Goal: Task Accomplishment & Management: Manage account settings

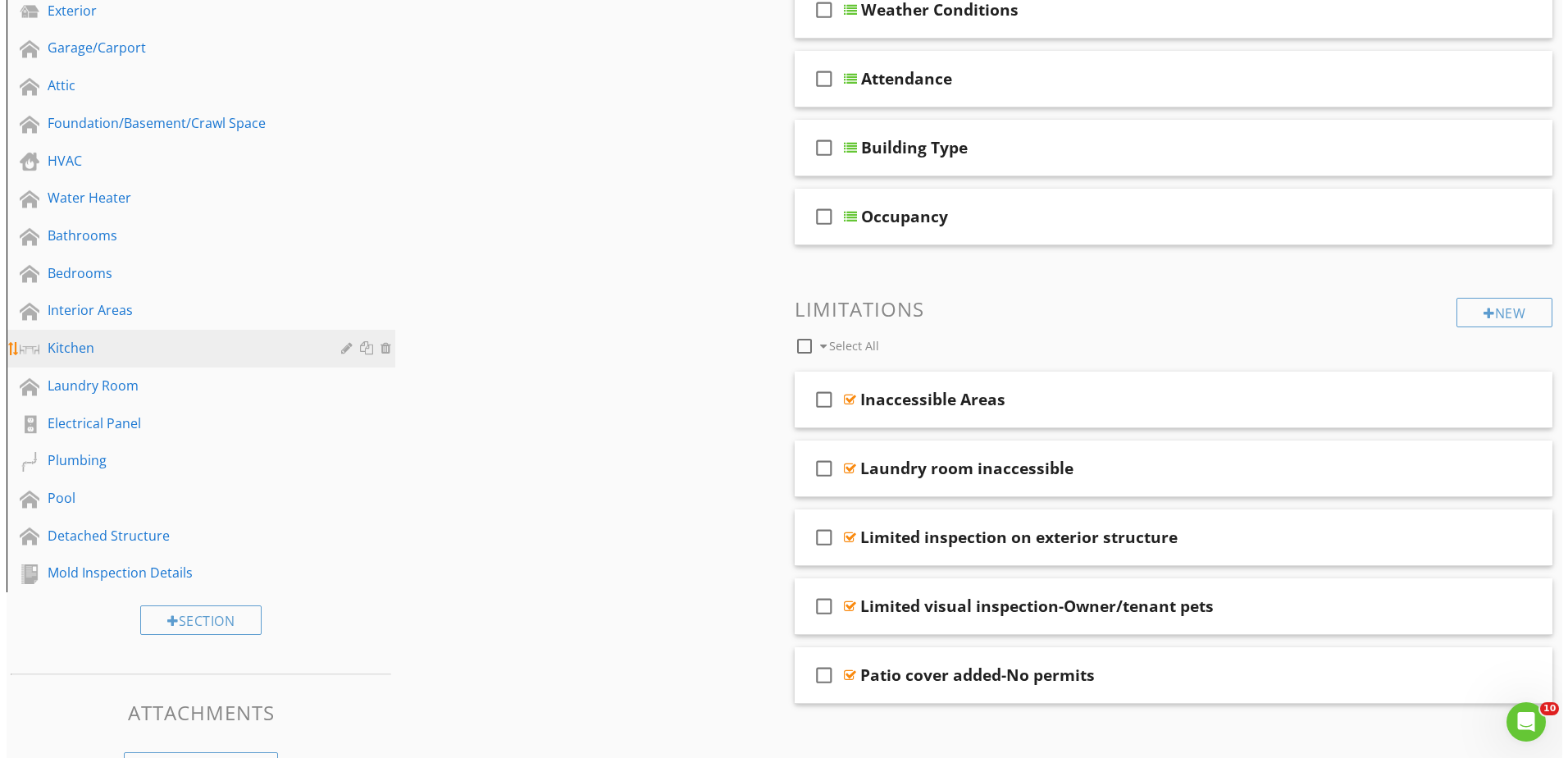
scroll to position [267, 0]
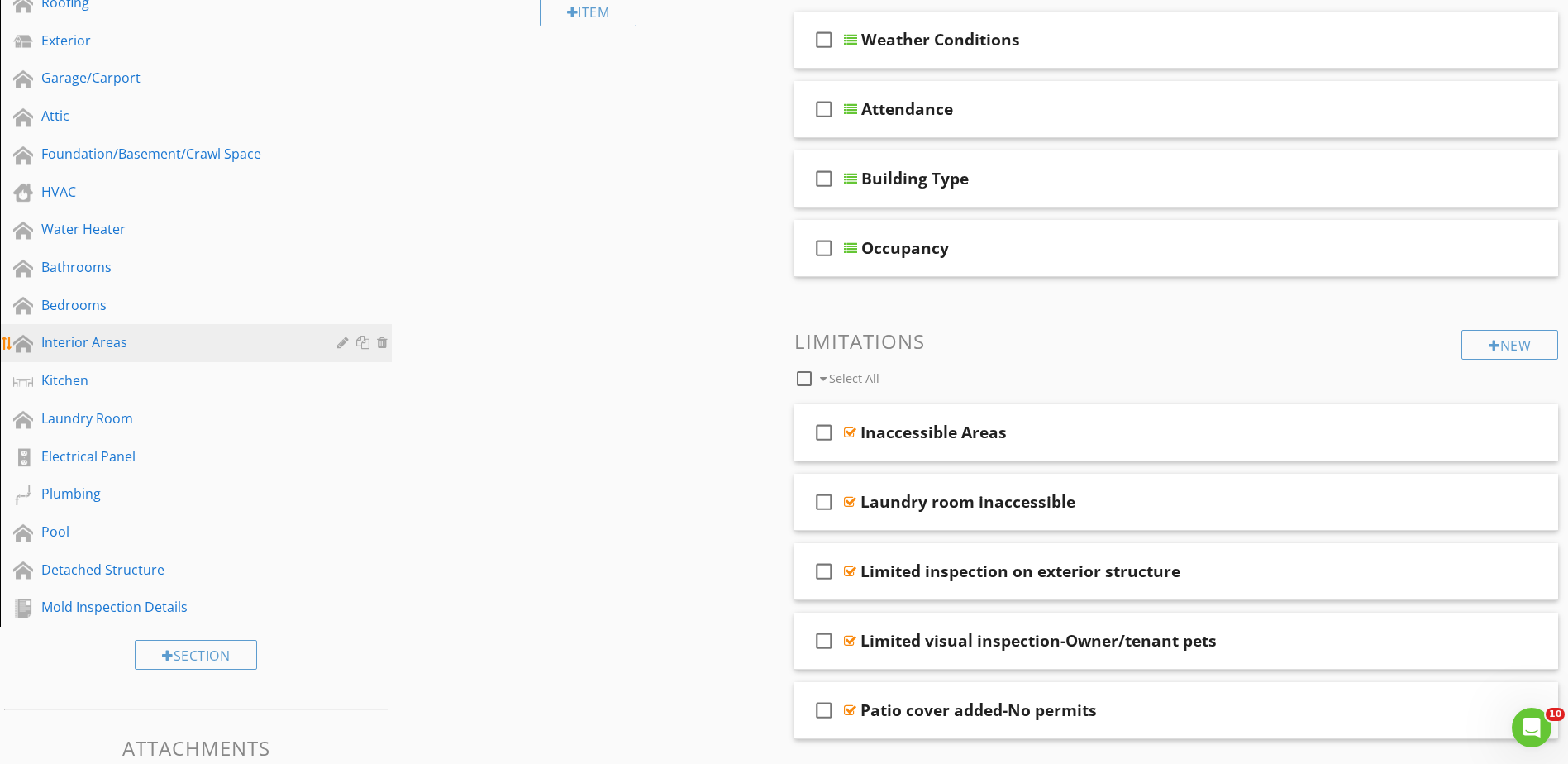
click at [109, 326] on link "Interior Areas" at bounding box center [199, 343] width 387 height 38
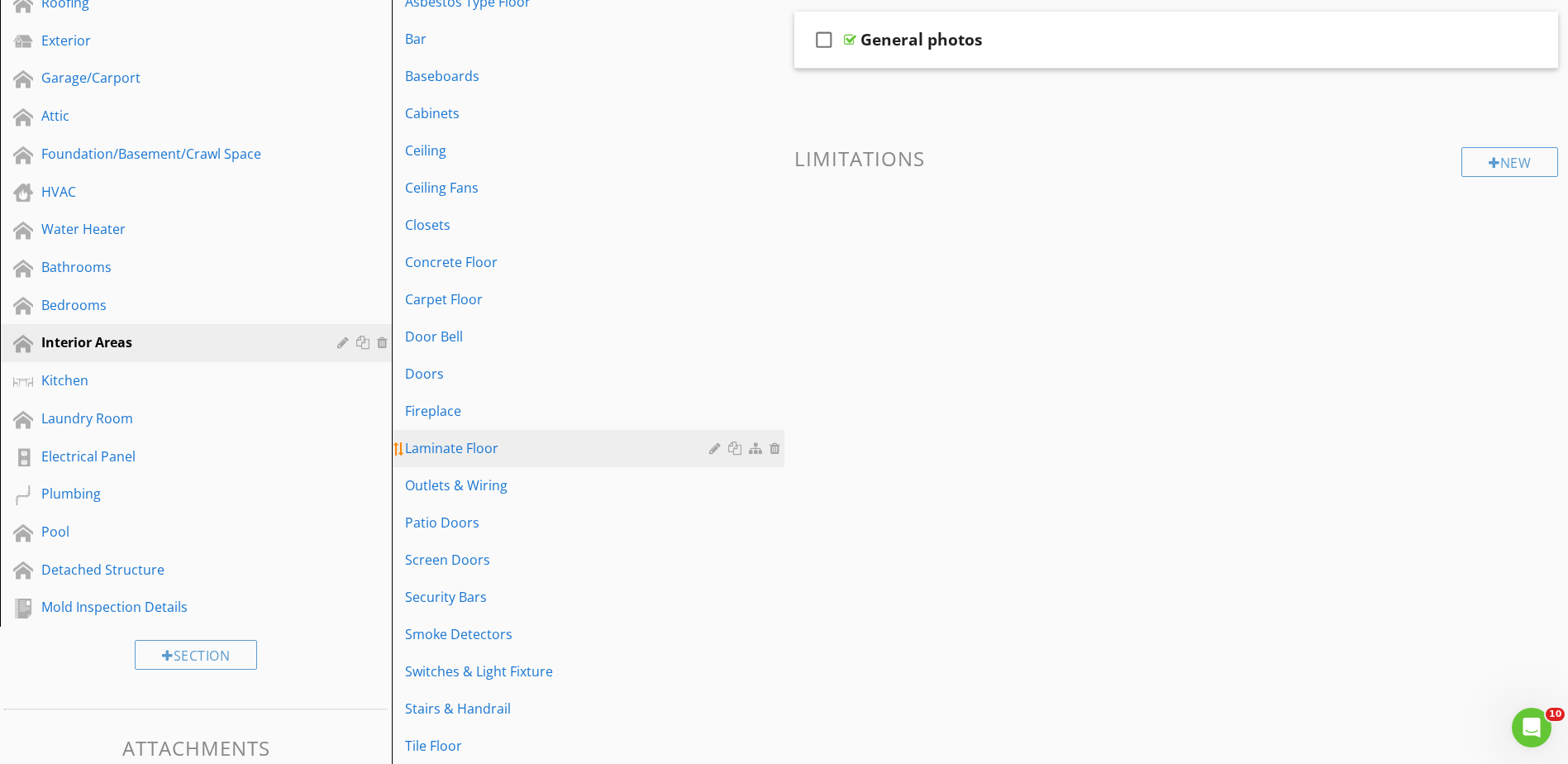
click at [549, 440] on div "Laminate Floor" at bounding box center [558, 447] width 308 height 20
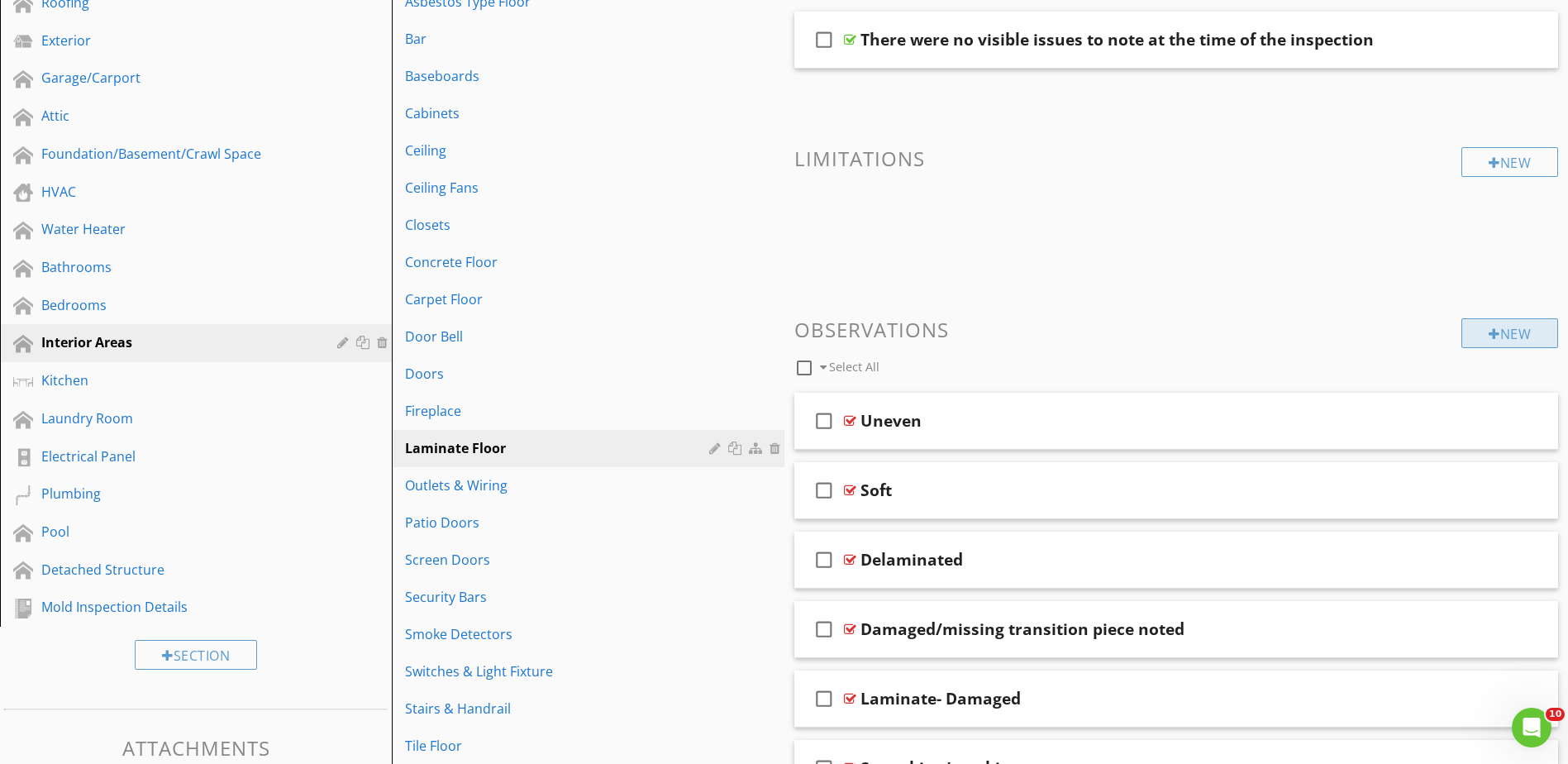
click at [1510, 345] on div "New" at bounding box center [1509, 333] width 97 height 30
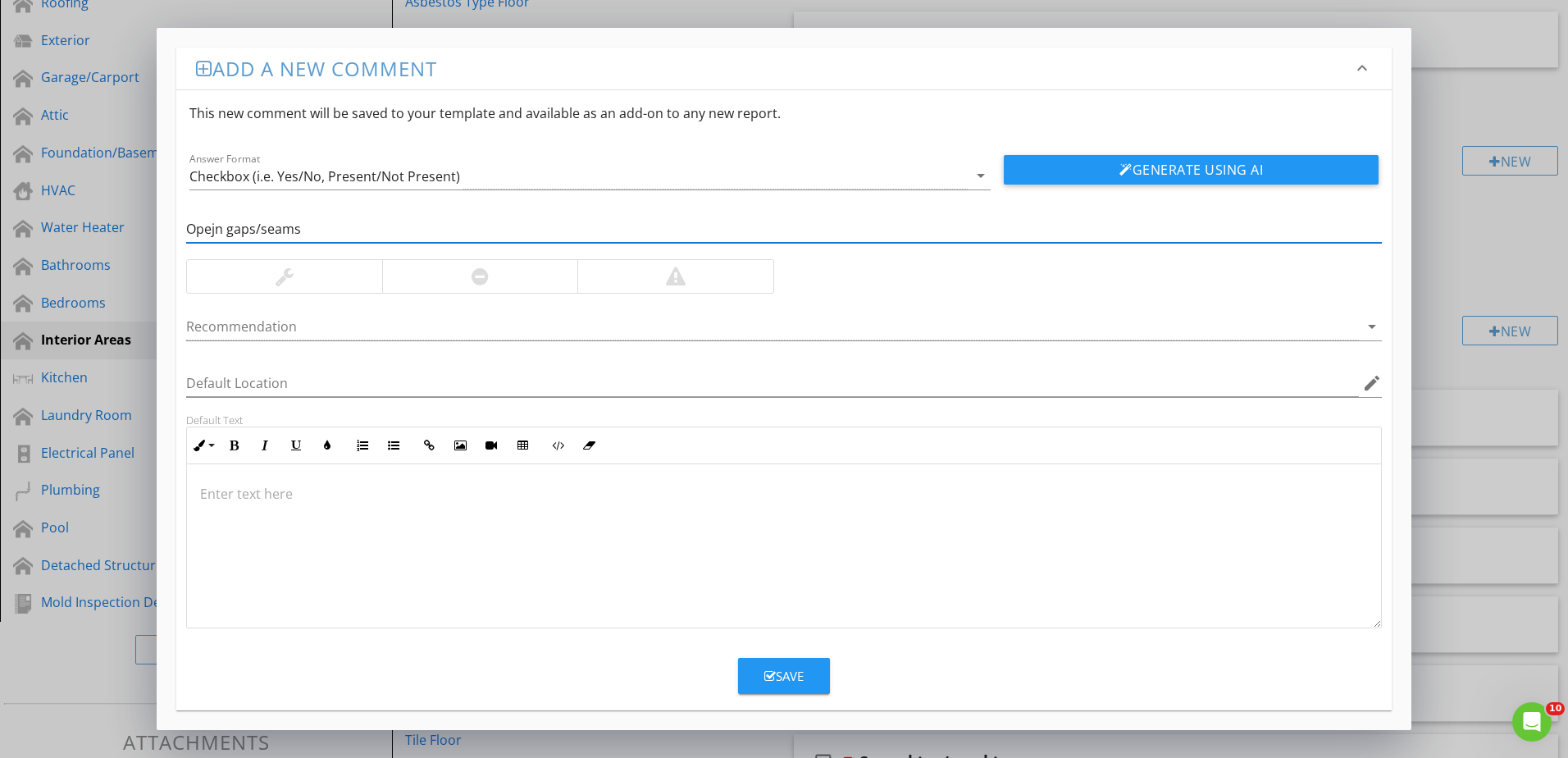
type input "Opejn gaps/seams"
click at [307, 289] on div at bounding box center [285, 276] width 196 height 33
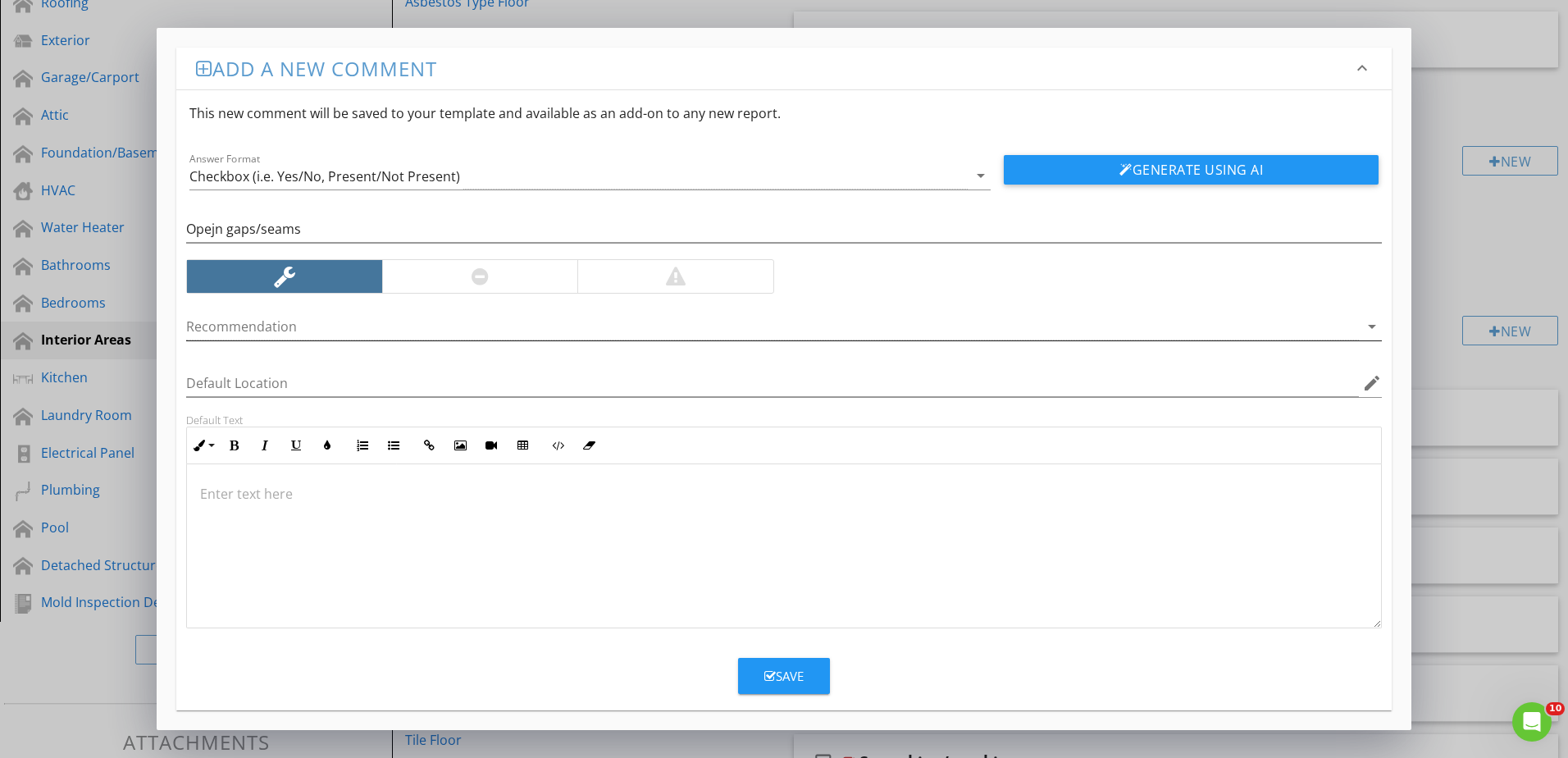
click at [299, 332] on div at bounding box center [772, 326] width 1173 height 27
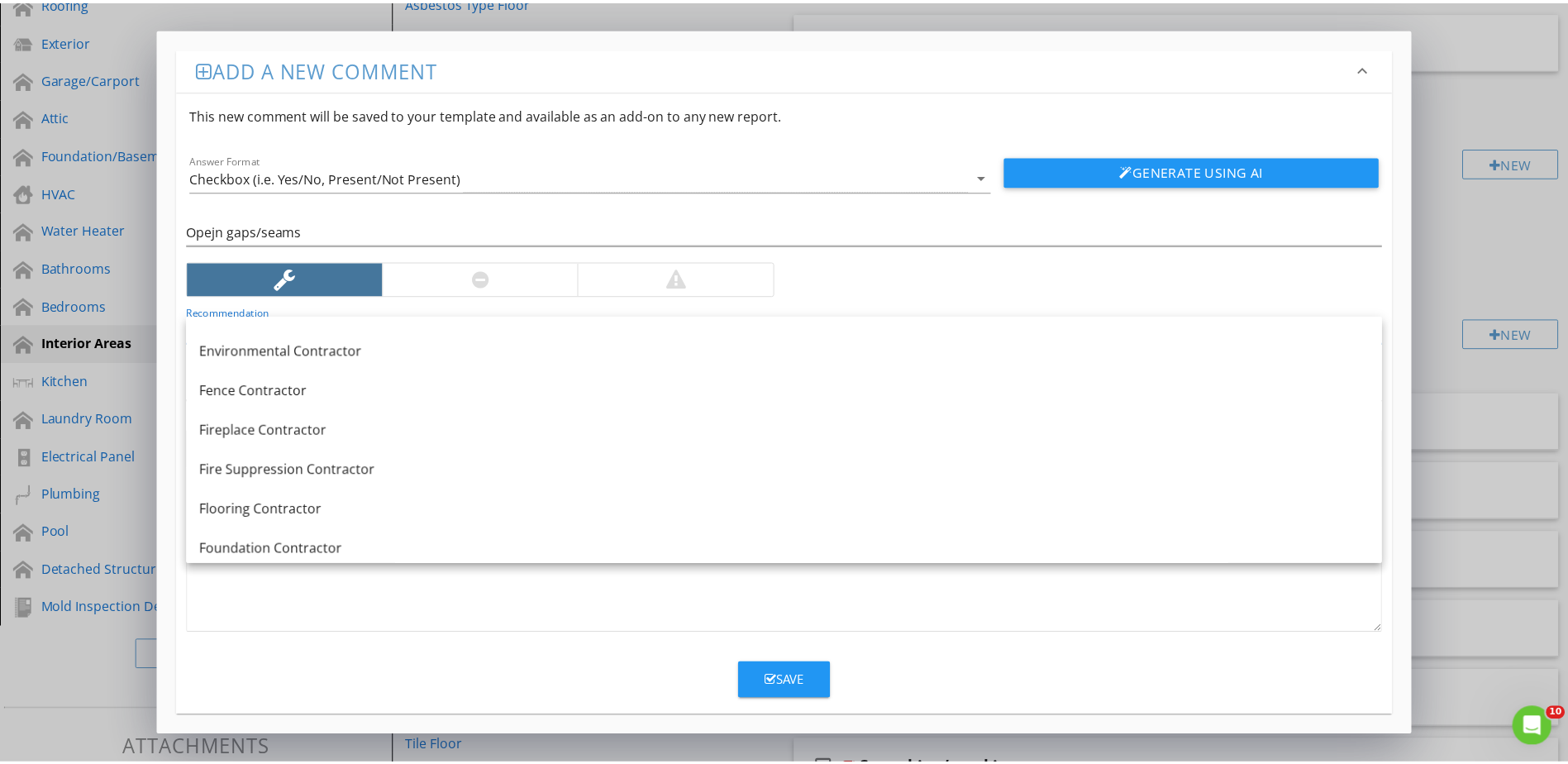
scroll to position [661, 0]
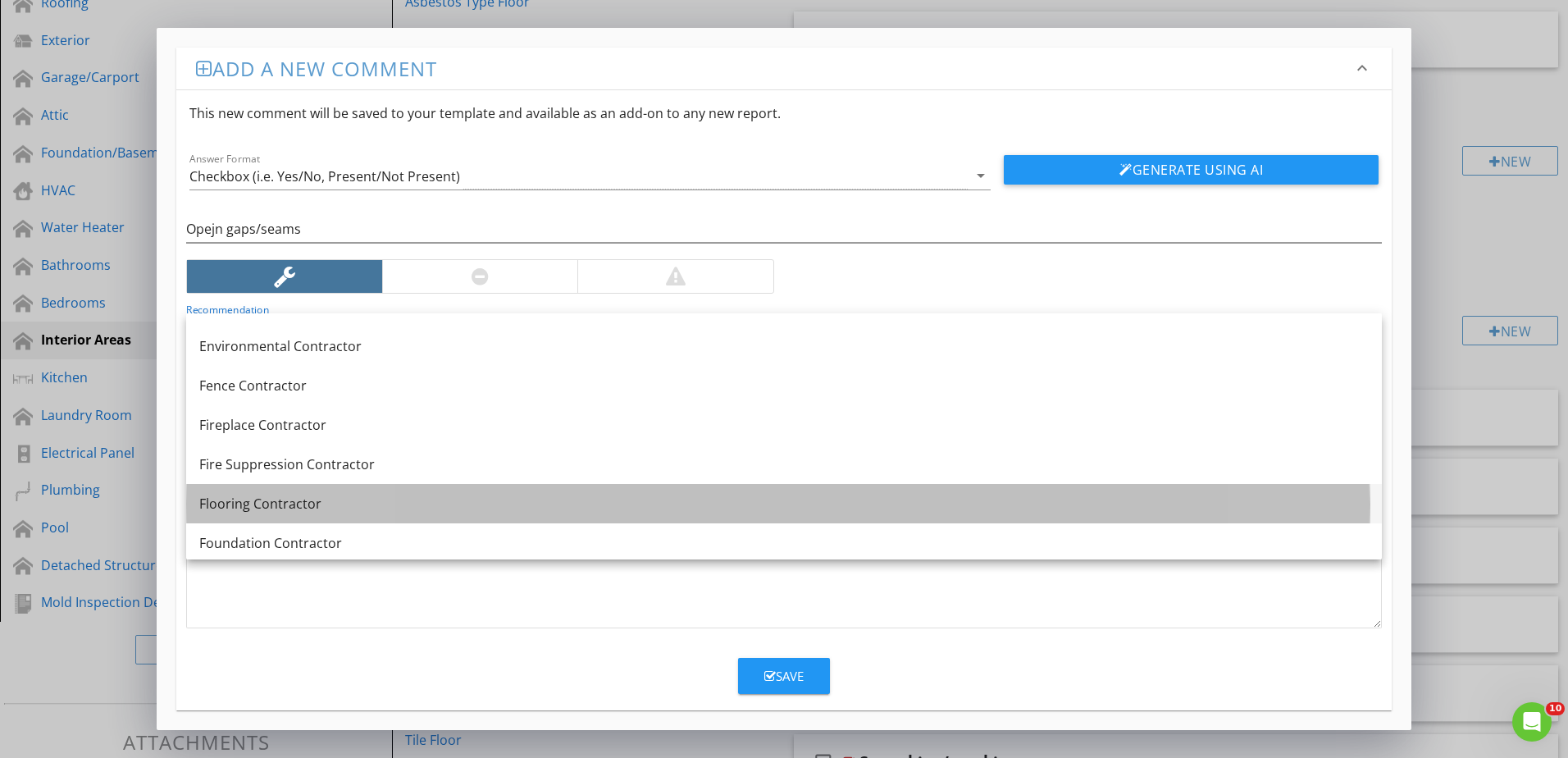
click at [259, 493] on div "Flooring Contractor" at bounding box center [783, 503] width 1169 height 20
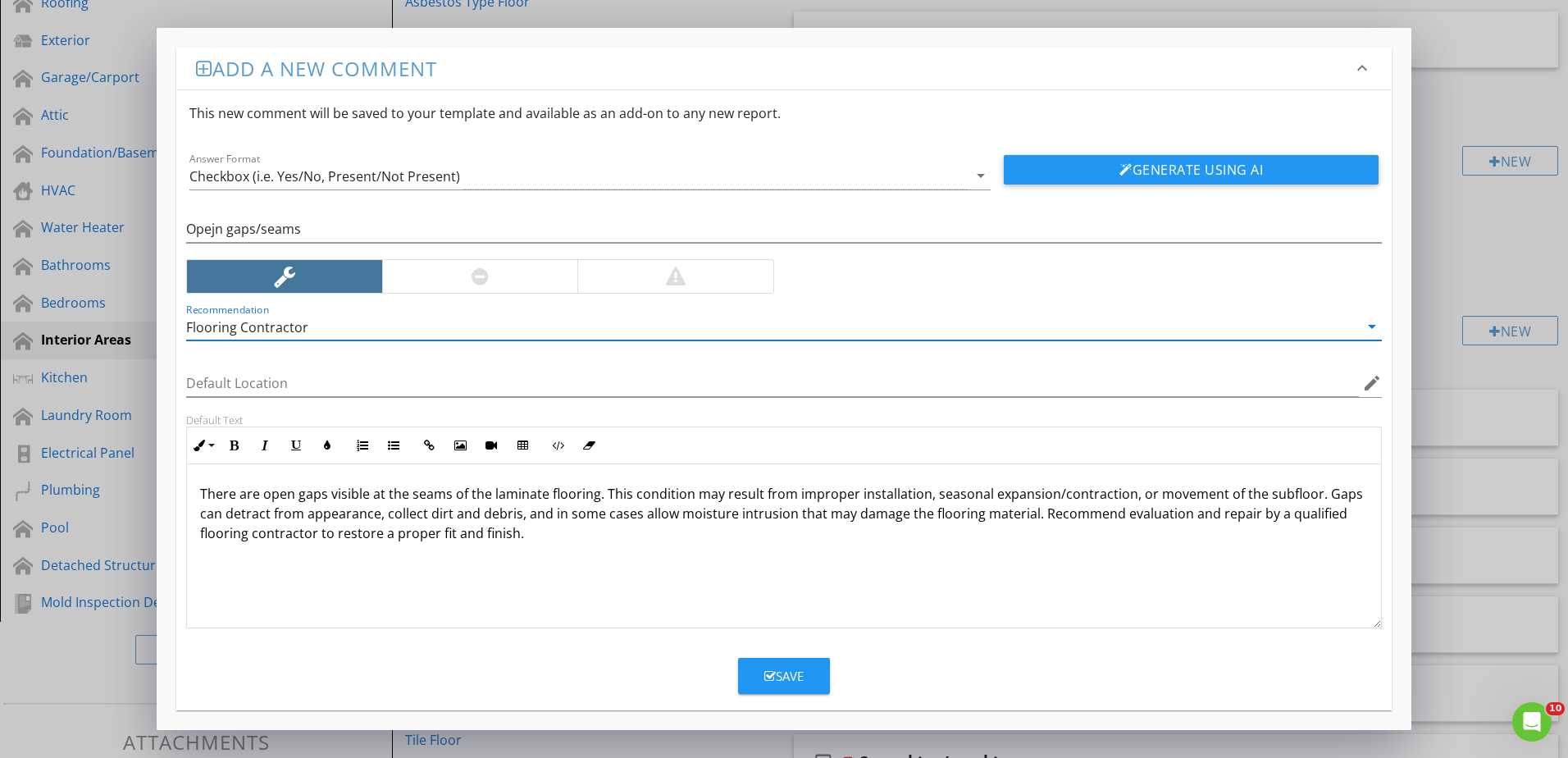
click at [760, 677] on button "Save" at bounding box center [784, 676] width 92 height 36
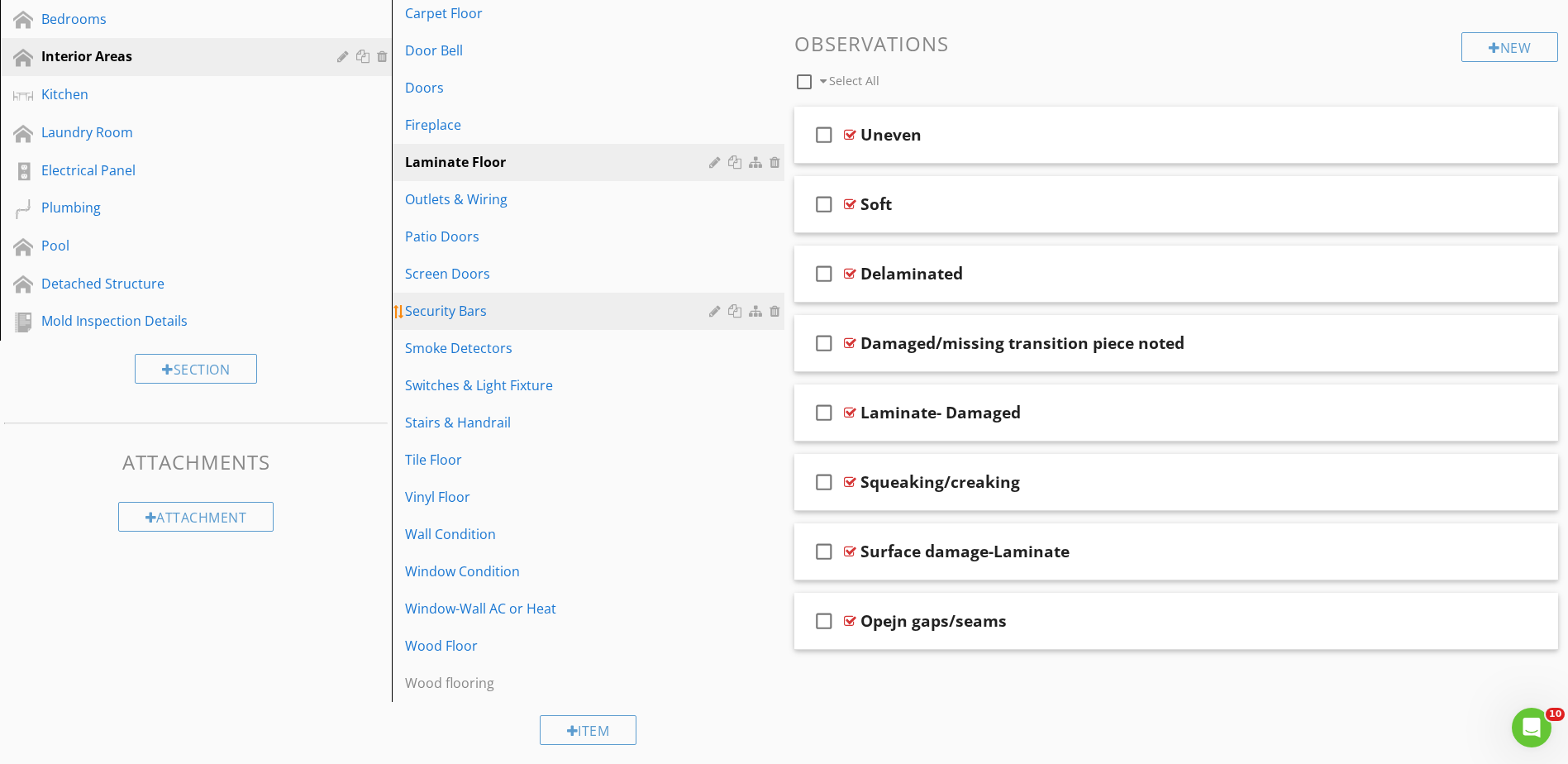
scroll to position [565, 0]
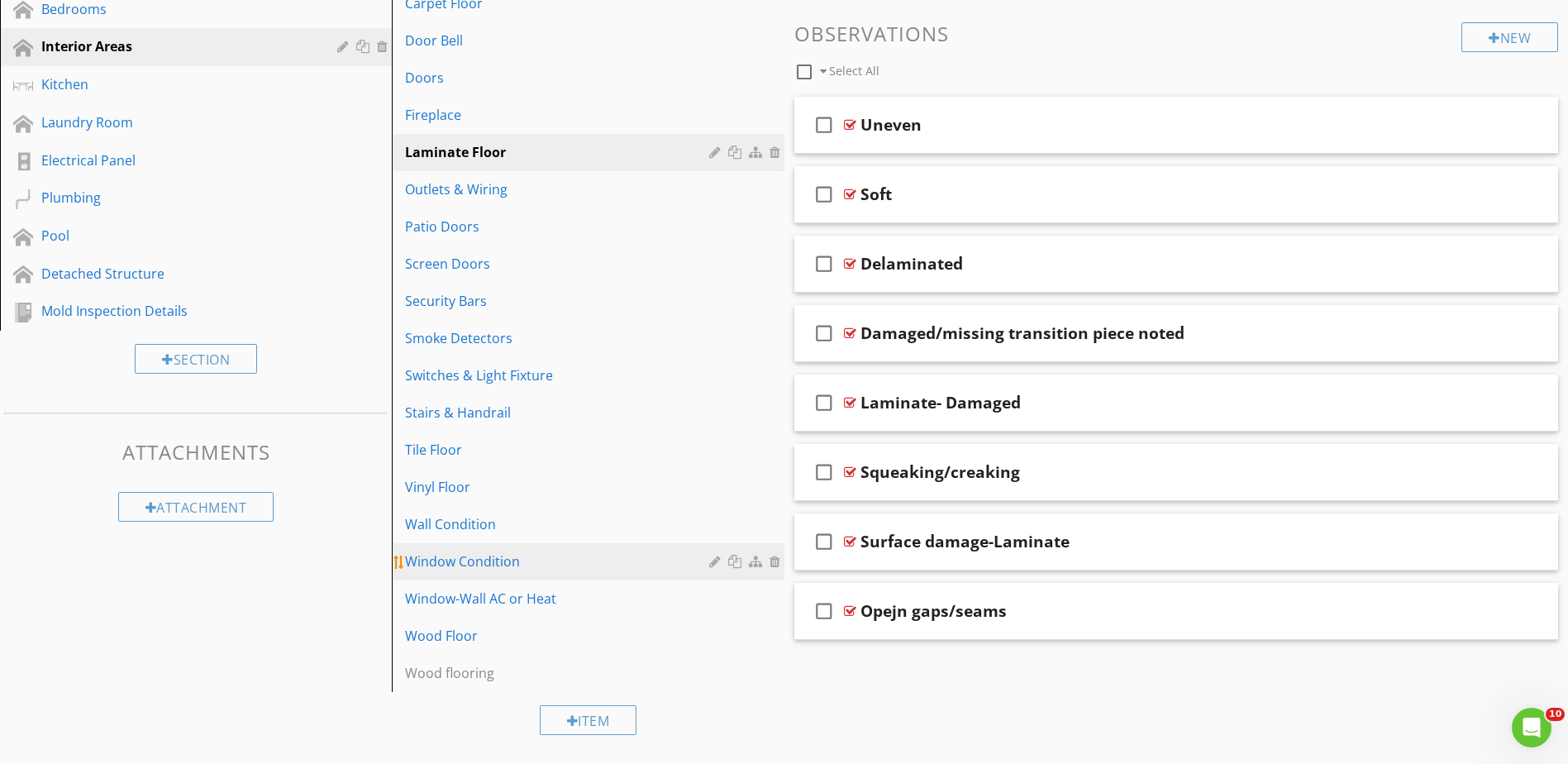
click at [471, 563] on div "Window Condition" at bounding box center [558, 561] width 308 height 20
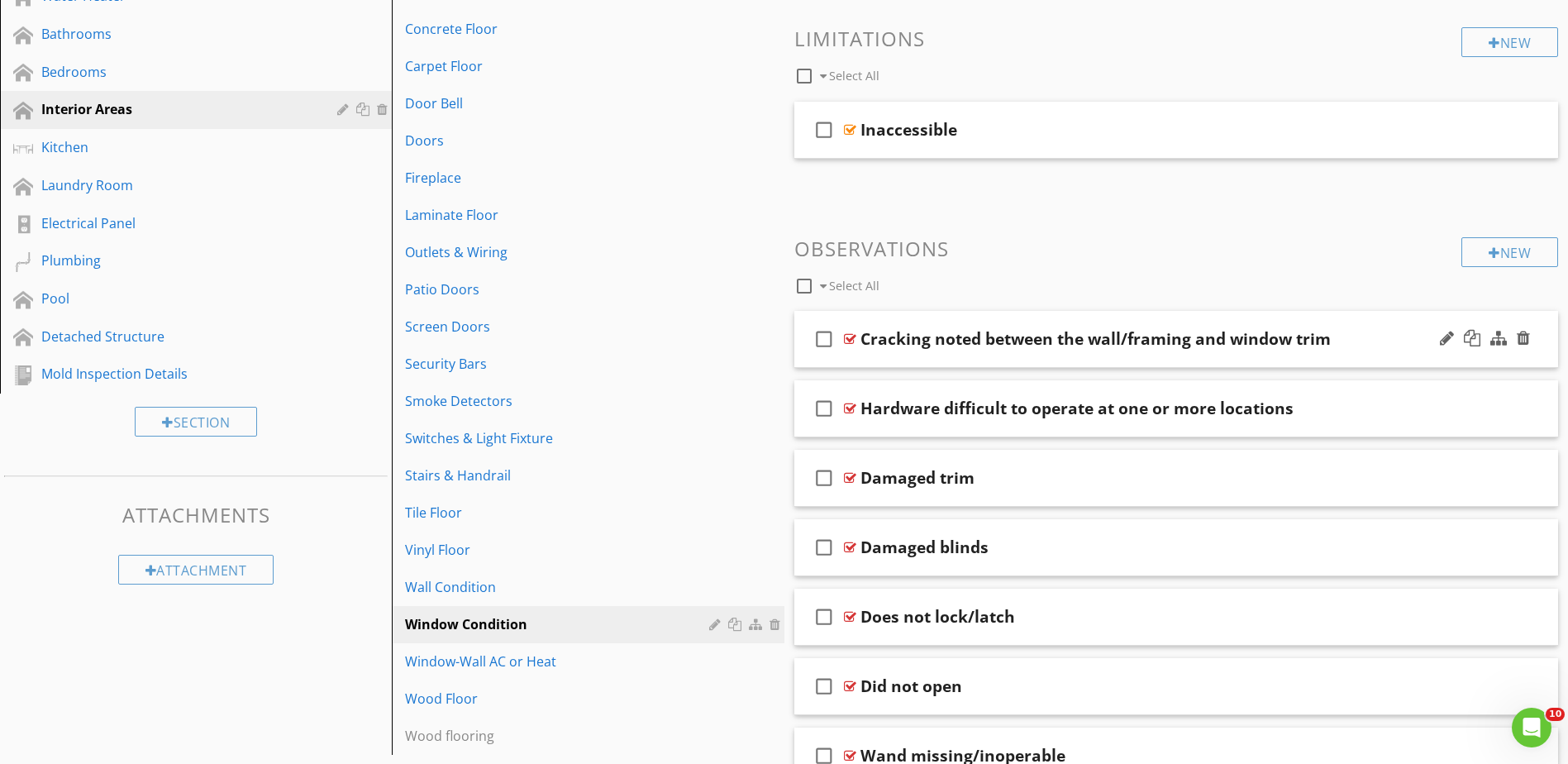
scroll to position [482, 0]
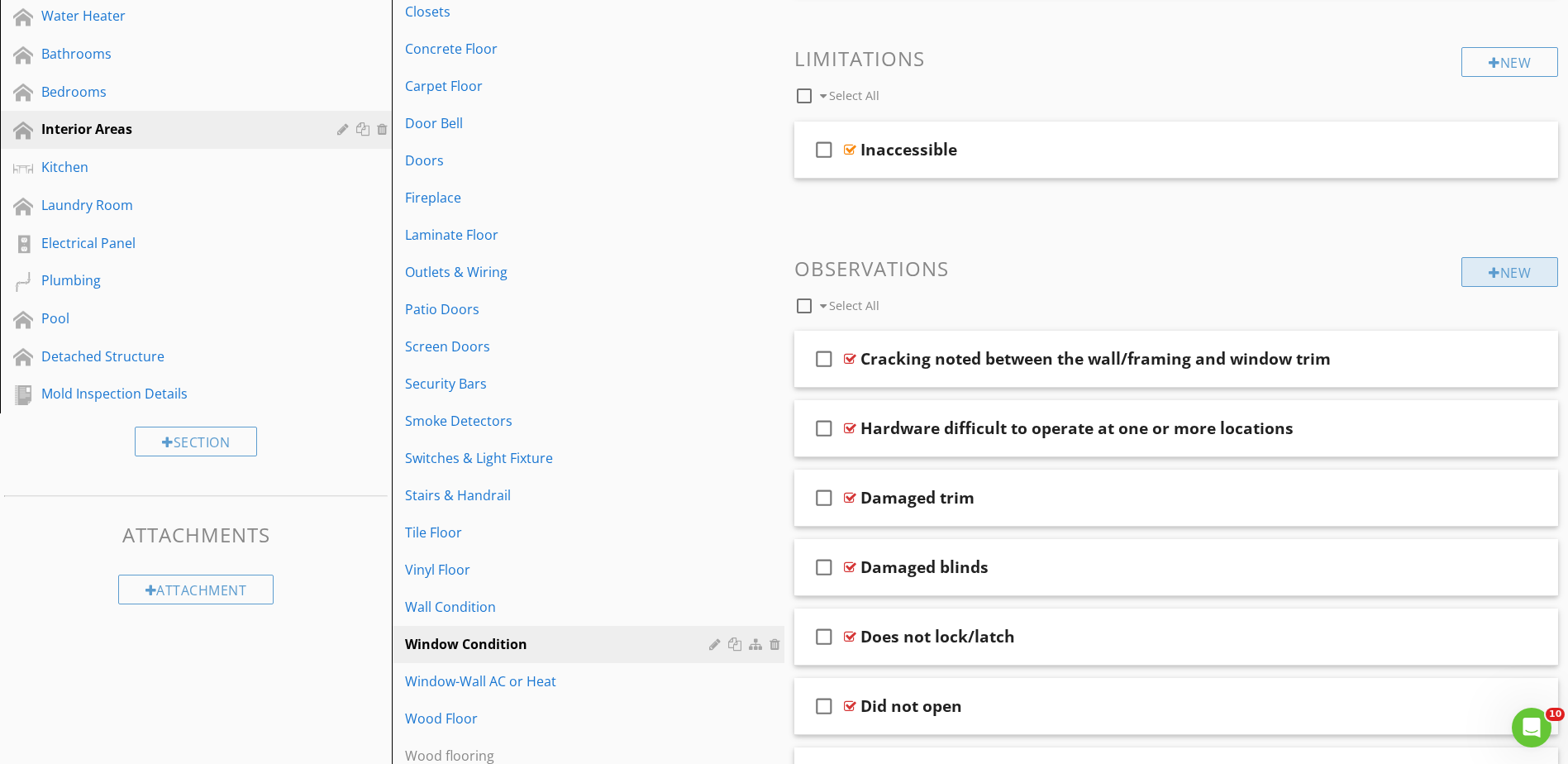
click at [1510, 269] on div "New" at bounding box center [1509, 272] width 97 height 30
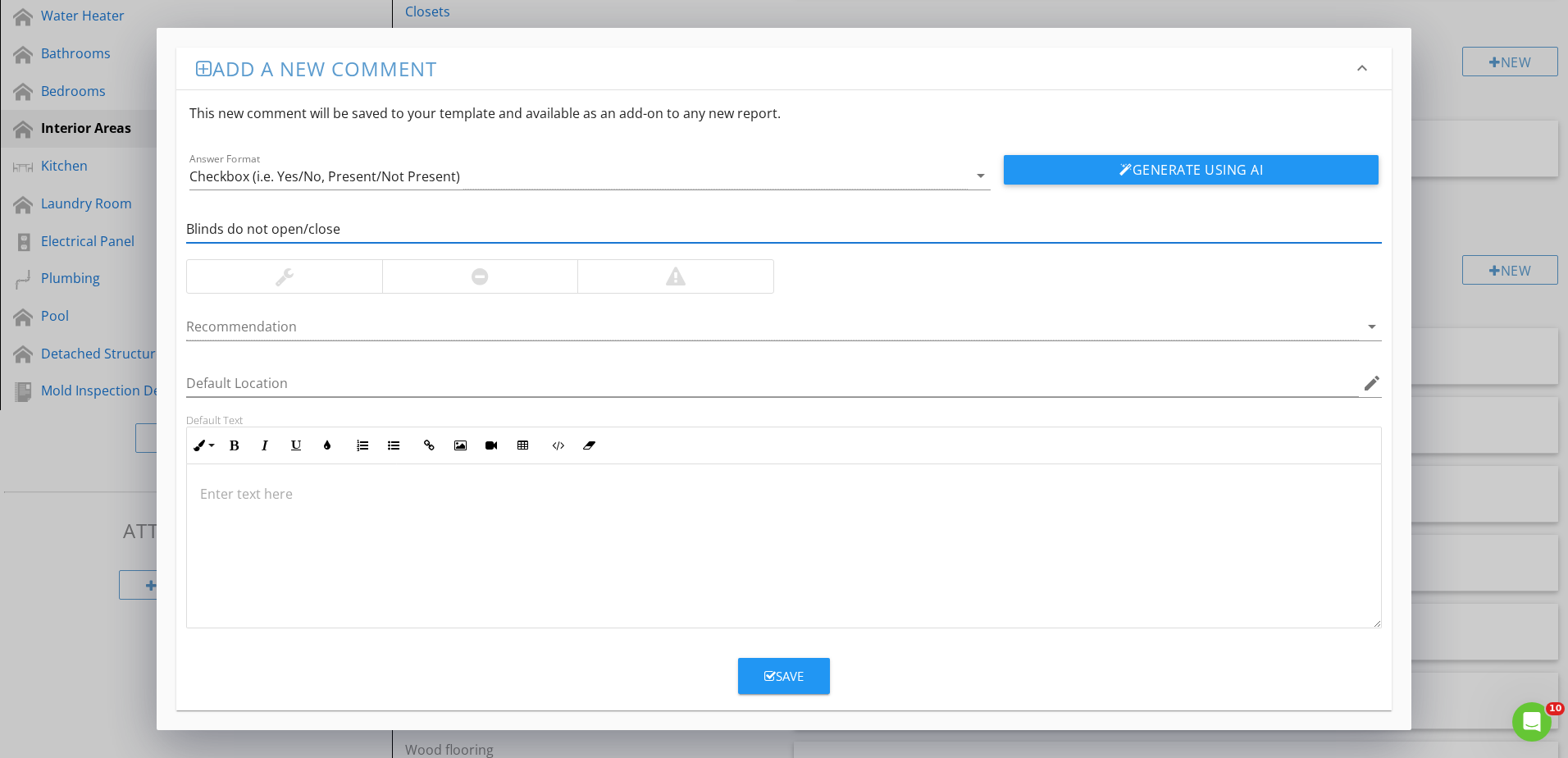
type input "Blinds do not open/close"
drag, startPoint x: 283, startPoint y: 286, endPoint x: 288, endPoint y: 321, distance: 35.4
click at [283, 290] on div at bounding box center [285, 276] width 196 height 33
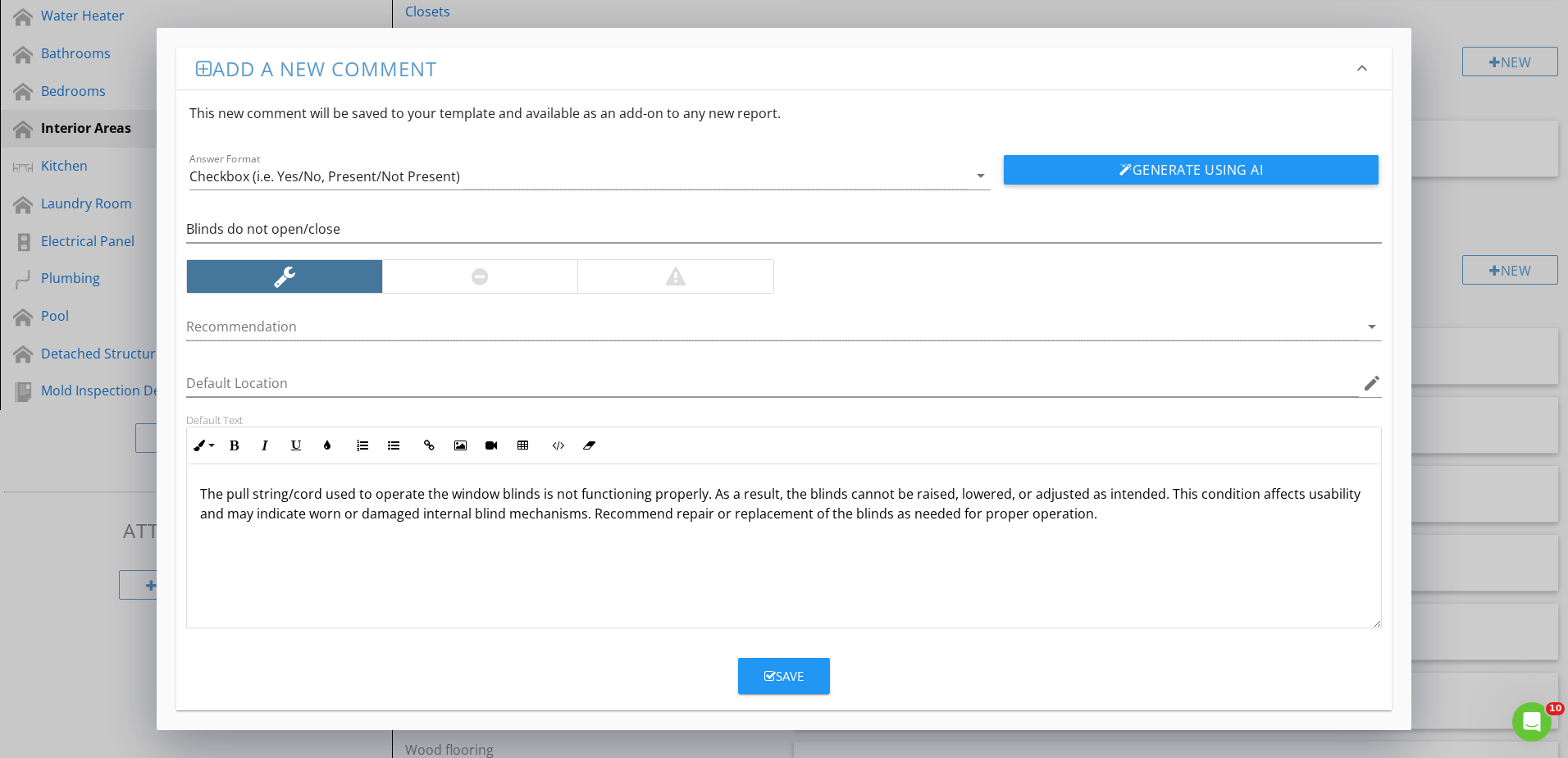
click at [767, 670] on icon "button" at bounding box center [769, 676] width 11 height 12
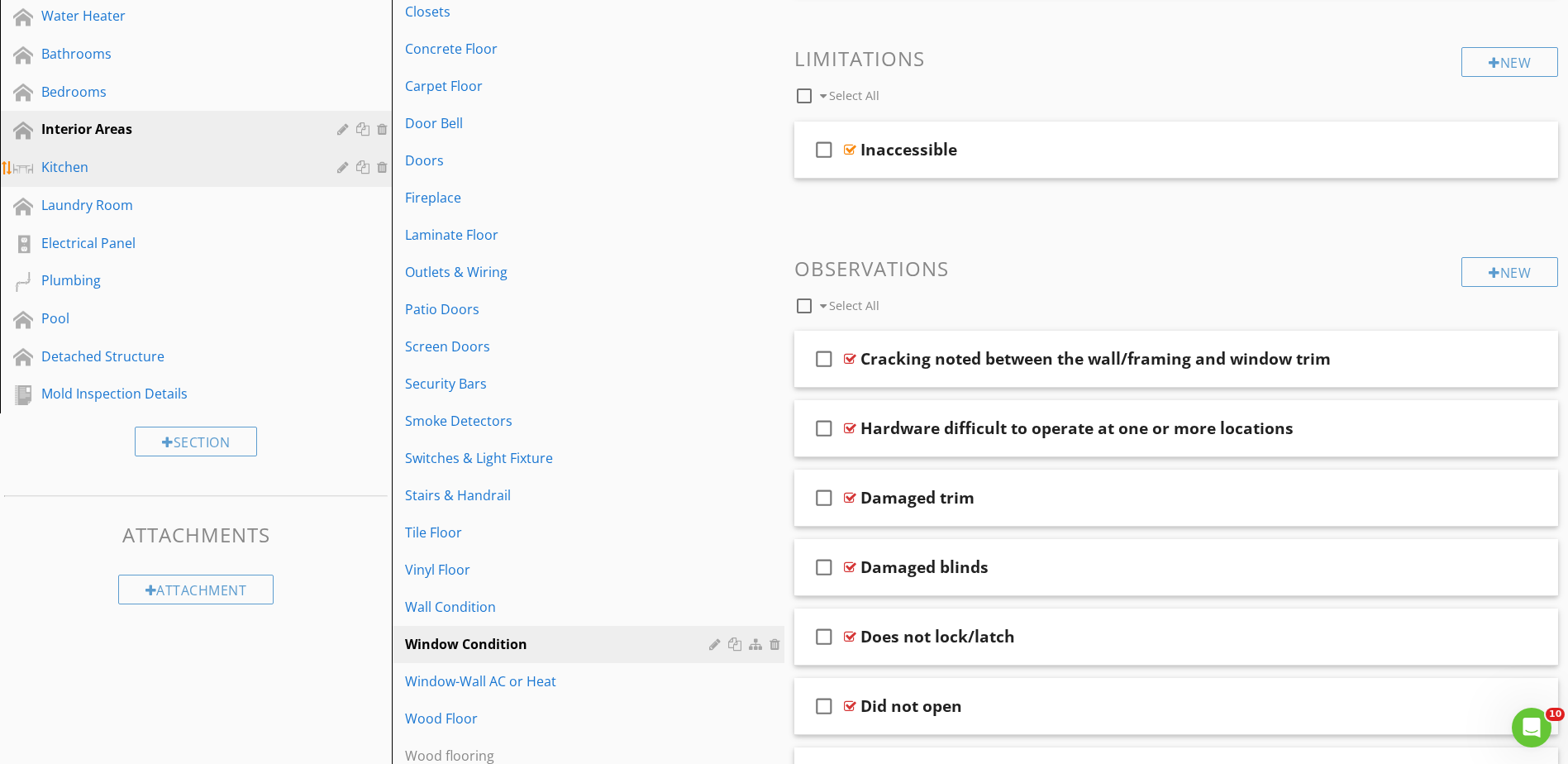
click at [148, 169] on div "Kitchen" at bounding box center [177, 167] width 272 height 20
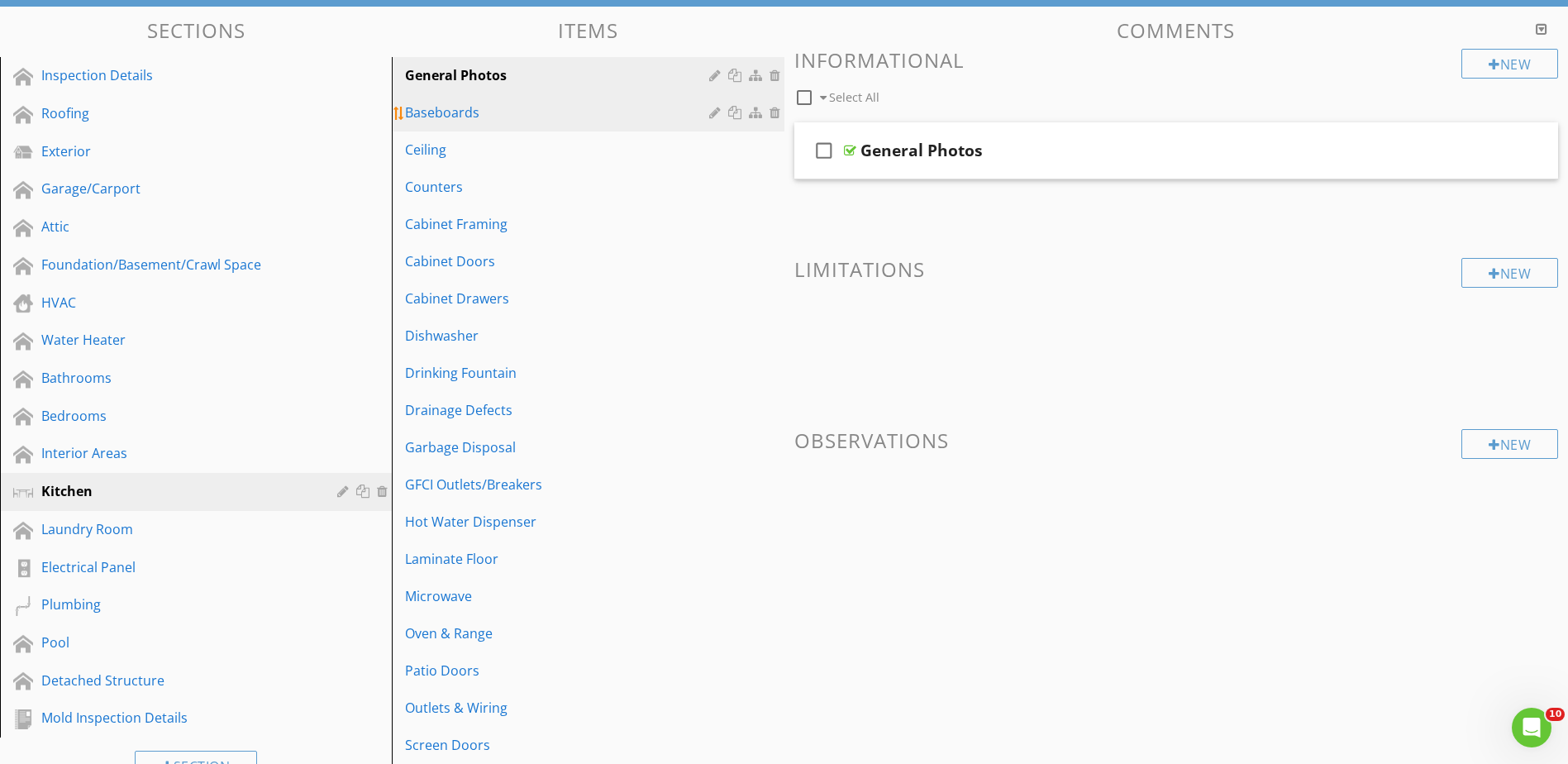
scroll to position [152, 0]
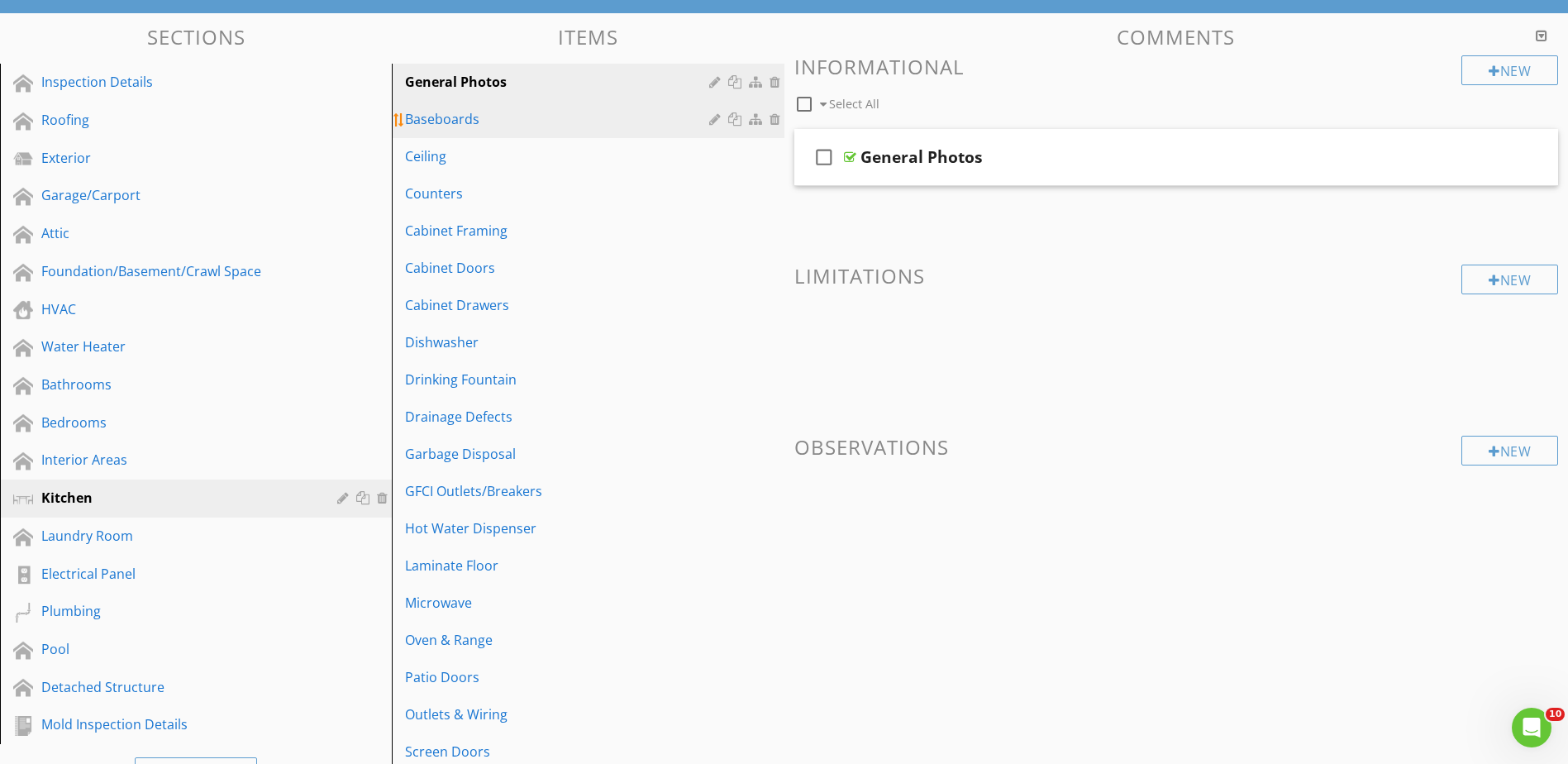
click at [467, 130] on link "Baseboards" at bounding box center [590, 119] width 387 height 37
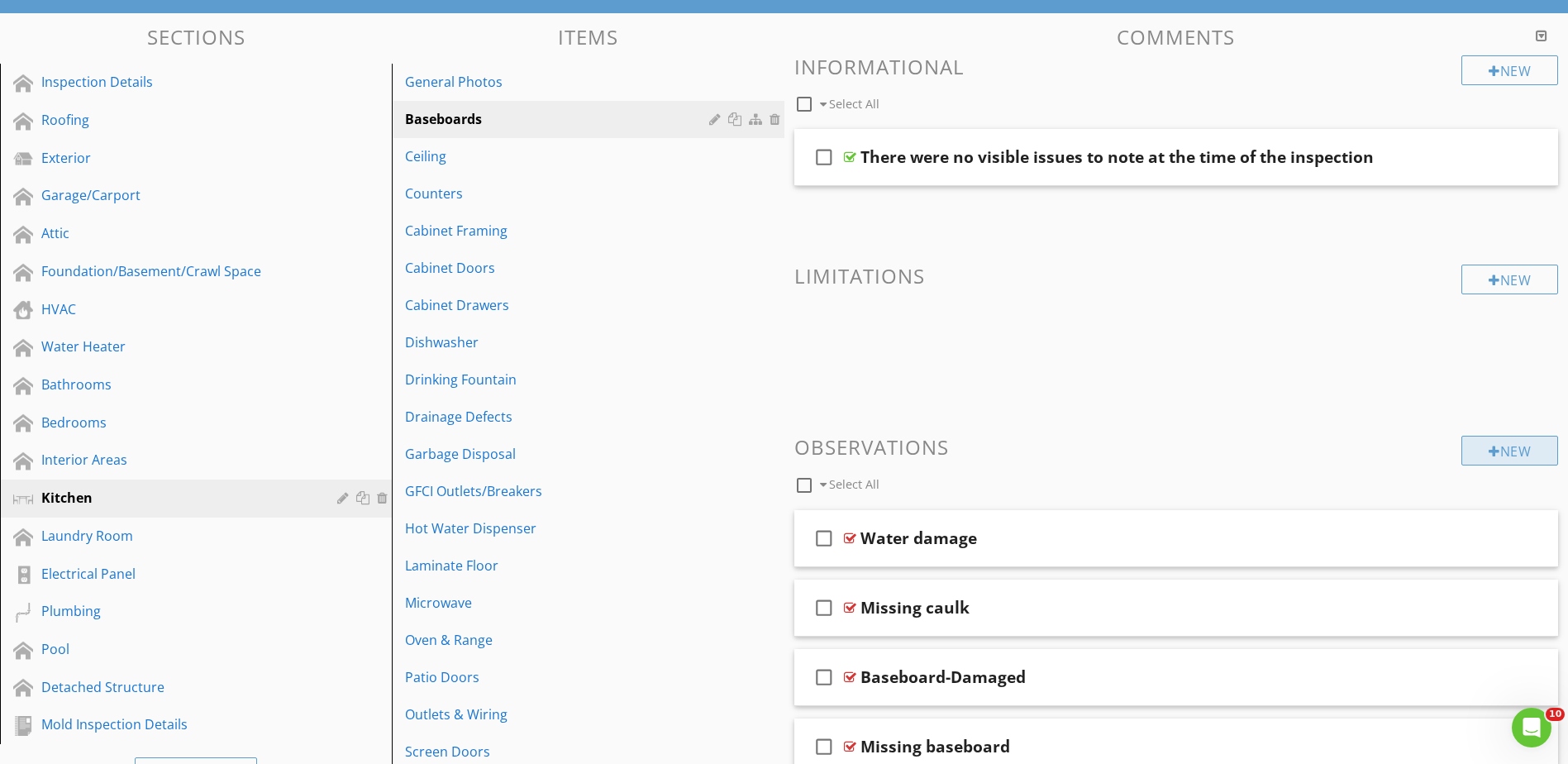
click at [1483, 457] on div "New" at bounding box center [1509, 450] width 97 height 30
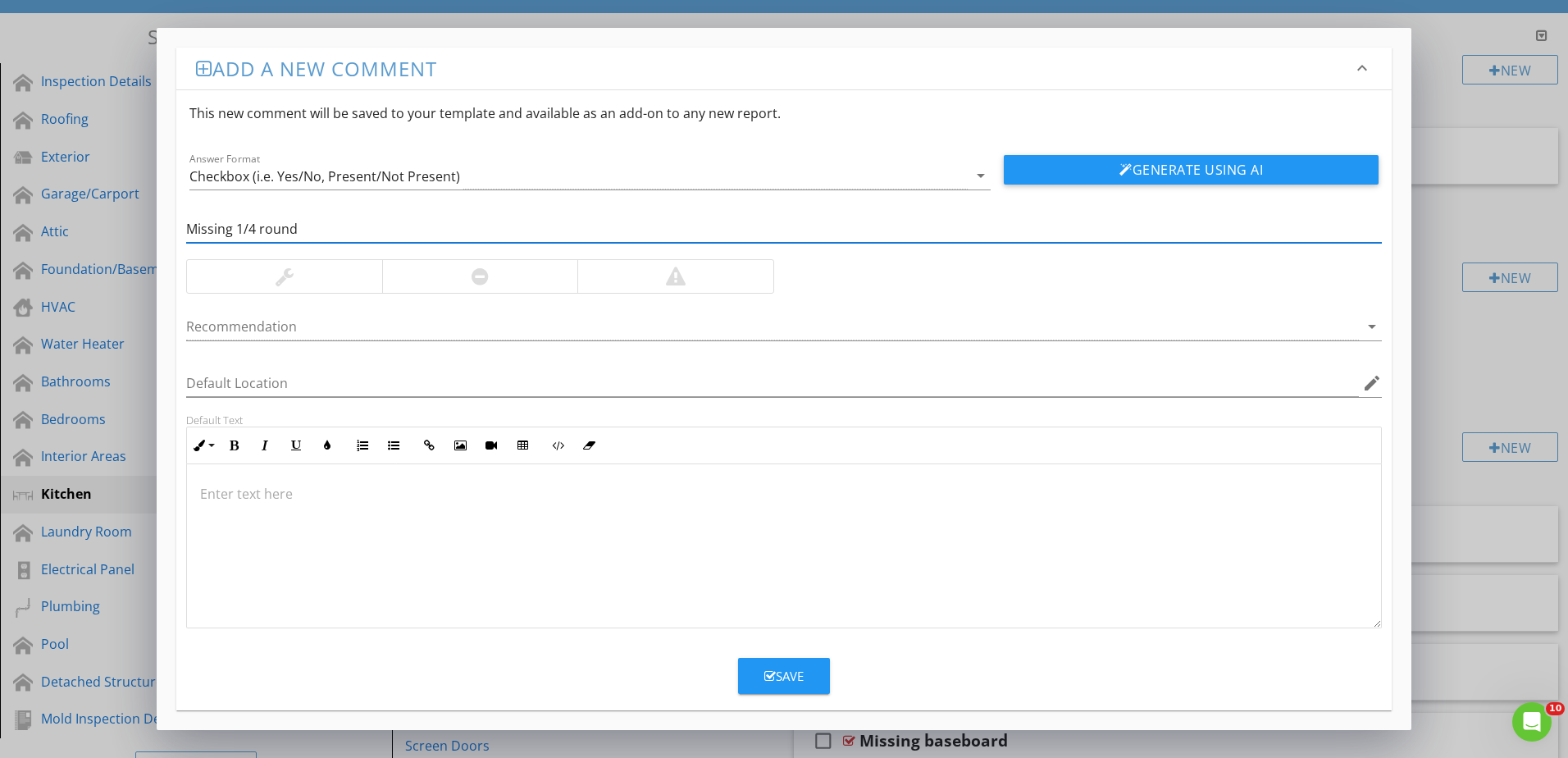
type input "Missing 1/4 round"
click at [259, 286] on div at bounding box center [285, 276] width 196 height 33
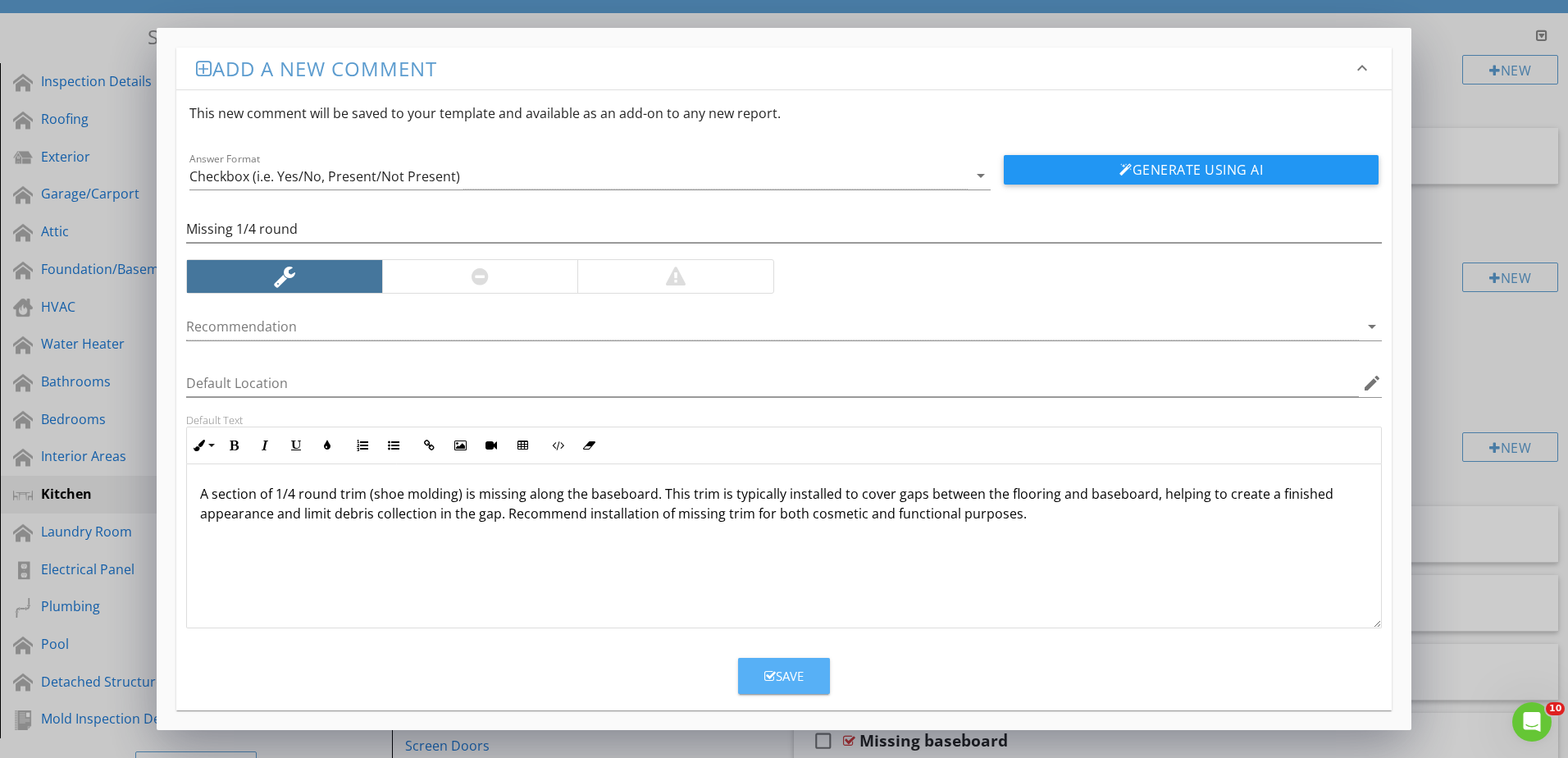
click at [774, 672] on icon "button" at bounding box center [769, 676] width 11 height 12
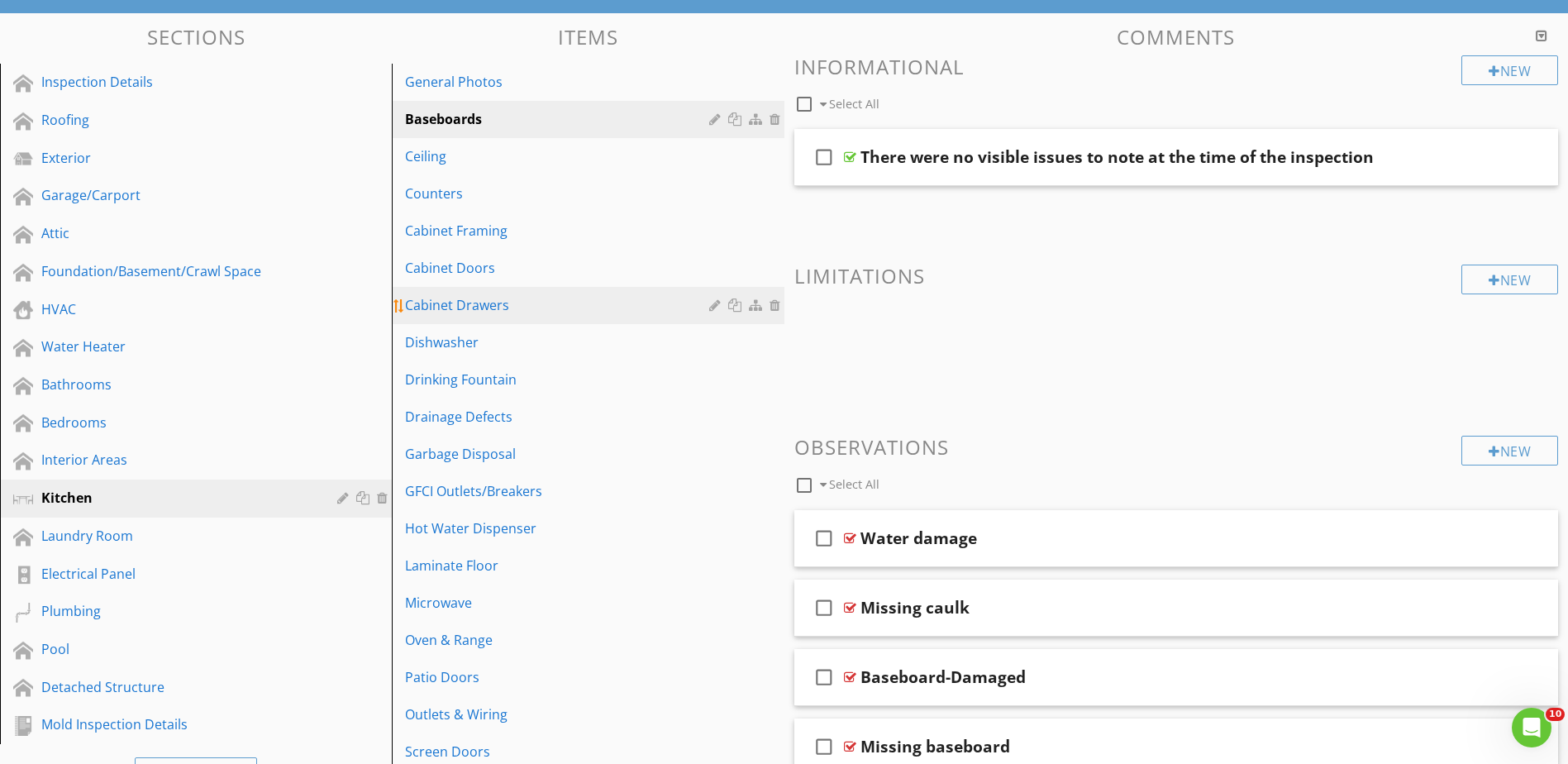
click at [496, 308] on div "Cabinet Drawers" at bounding box center [558, 304] width 308 height 20
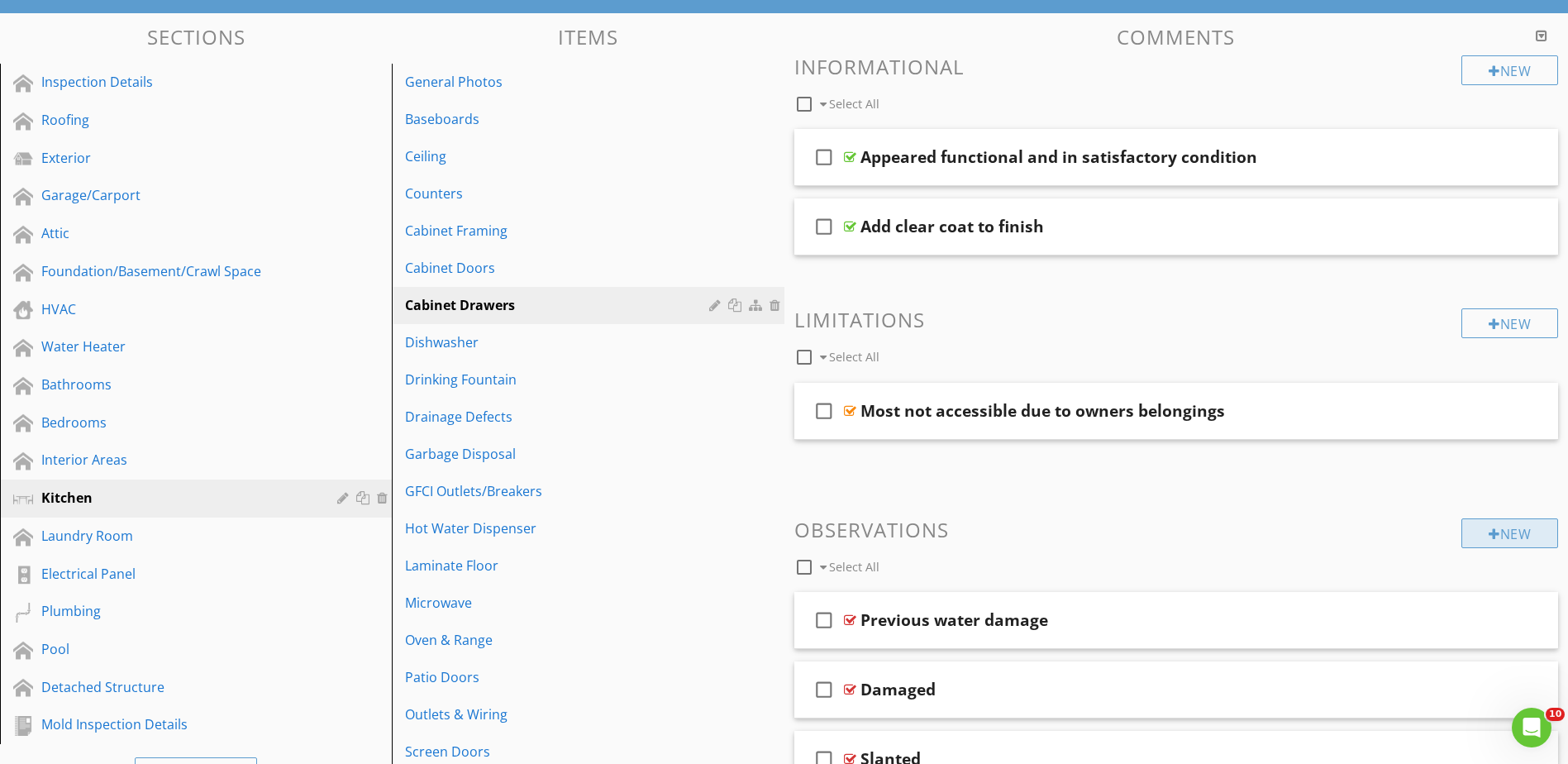
click at [1516, 532] on div "New" at bounding box center [1509, 533] width 97 height 30
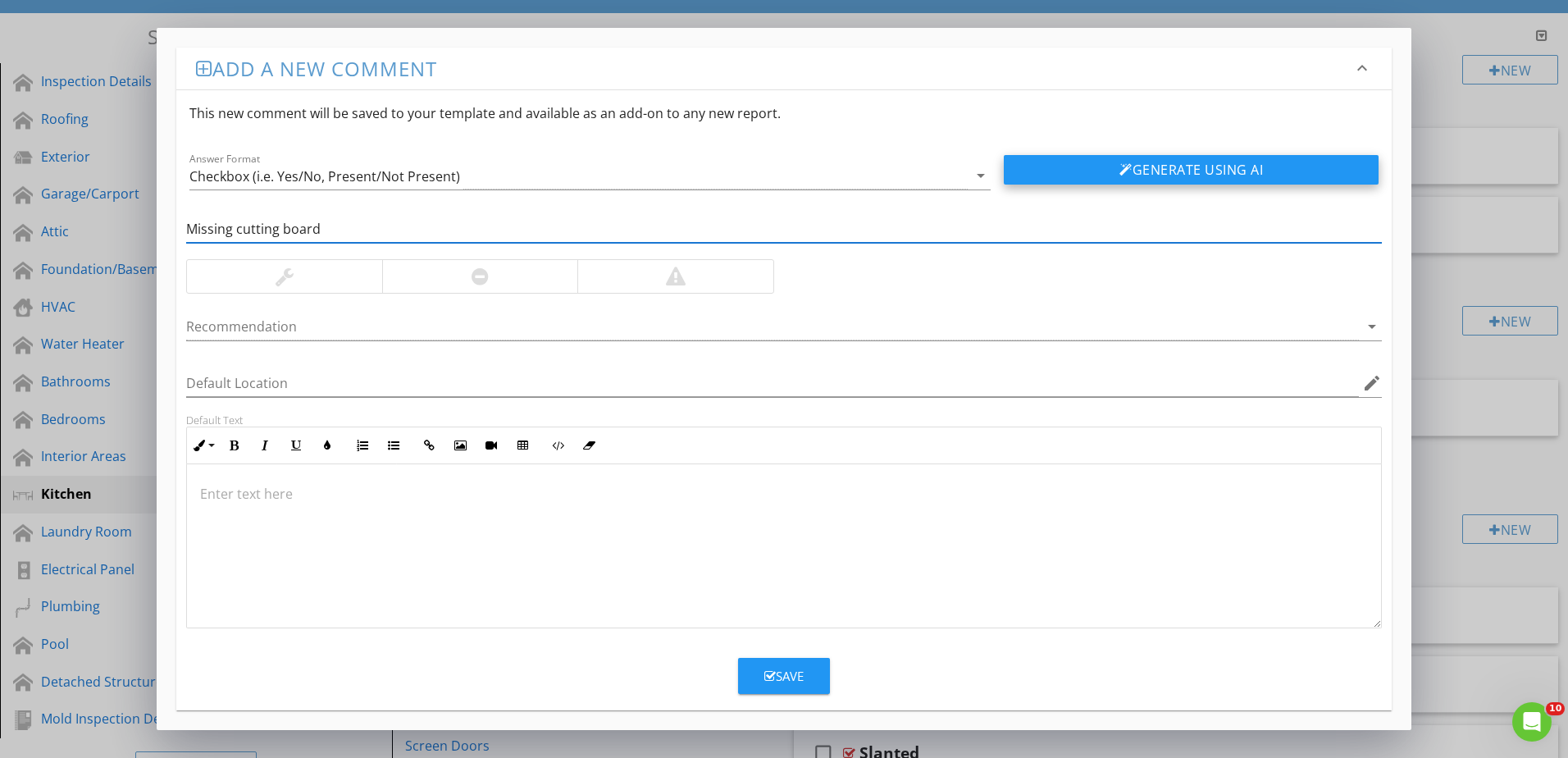
type input "Missing cutting board"
click at [1077, 170] on button "Generate Using AI" at bounding box center [1191, 170] width 375 height 29
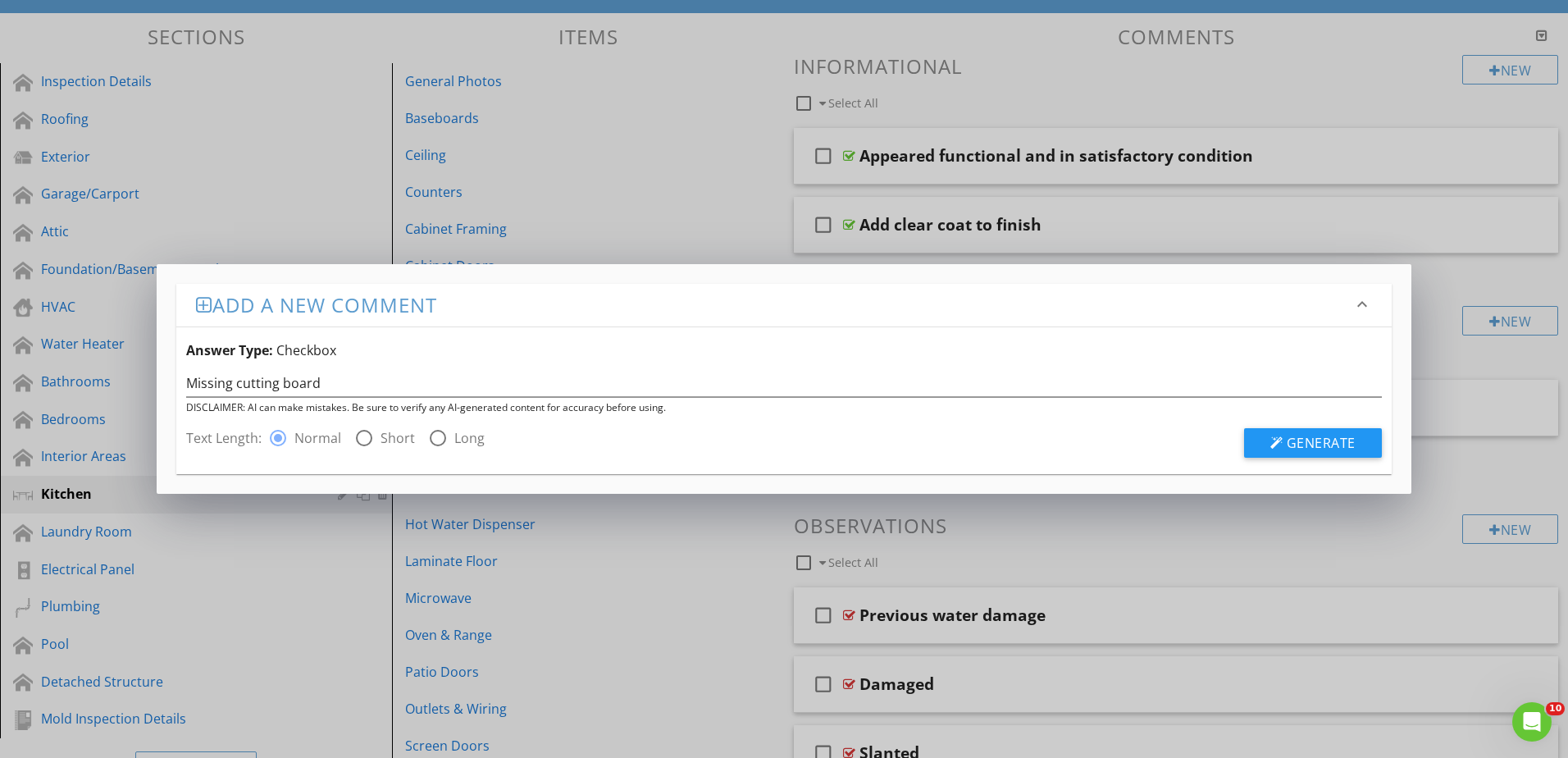
click at [368, 436] on div at bounding box center [364, 438] width 28 height 28
radio input "false"
radio input "true"
click at [1344, 439] on span "Generate" at bounding box center [1321, 442] width 69 height 18
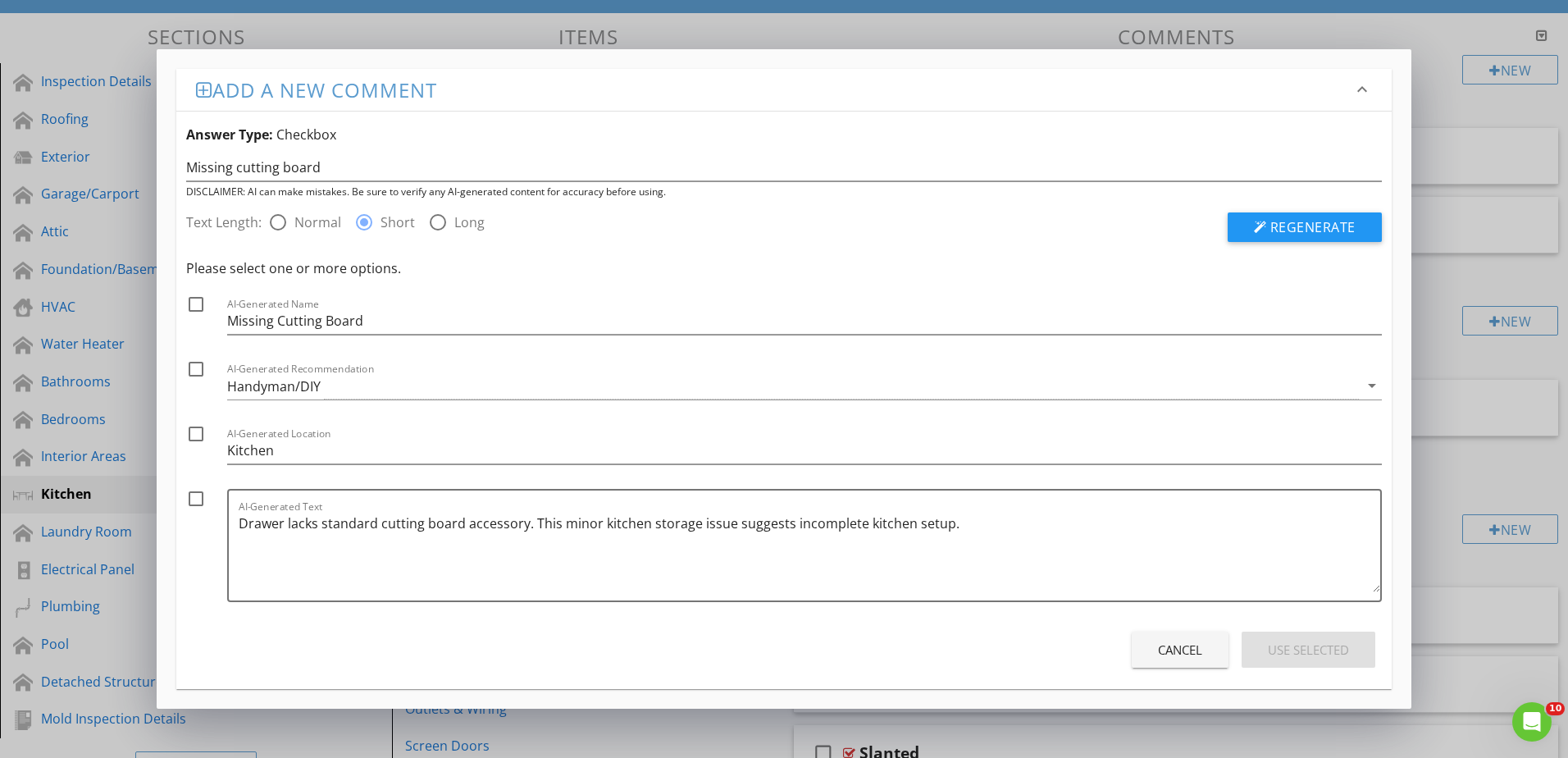
click at [194, 301] on div at bounding box center [196, 304] width 28 height 28
checkbox input "true"
click at [196, 498] on div at bounding box center [196, 498] width 28 height 28
checkbox input "true"
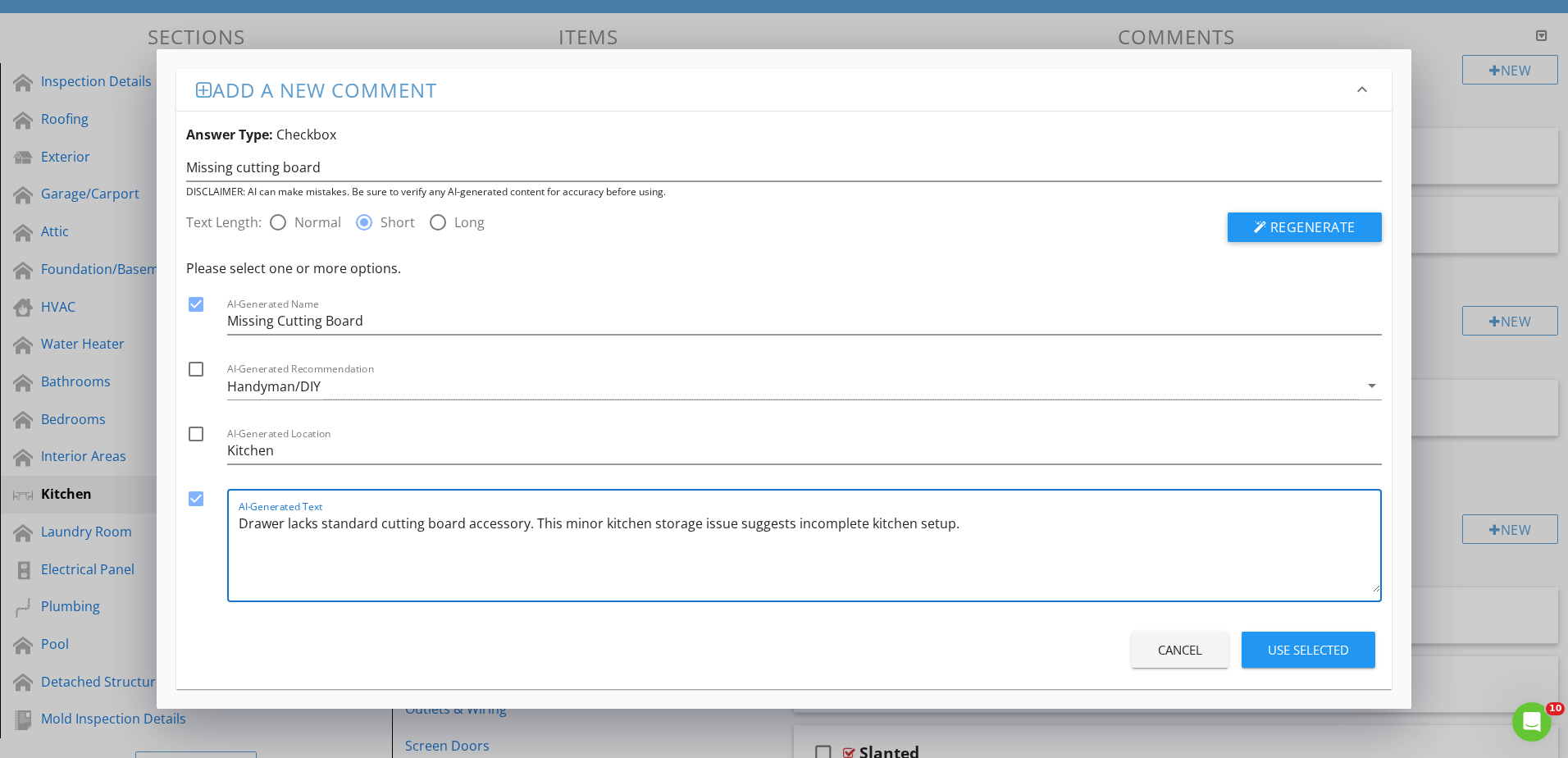
drag, startPoint x: 961, startPoint y: 524, endPoint x: 228, endPoint y: 529, distance: 733.0
click at [228, 529] on div "AI-Generated Text Drawer lacks standard cutting board accessory. This minor kit…" at bounding box center [804, 545] width 1154 height 113
click at [1322, 650] on div "Use Selected" at bounding box center [1308, 650] width 81 height 19
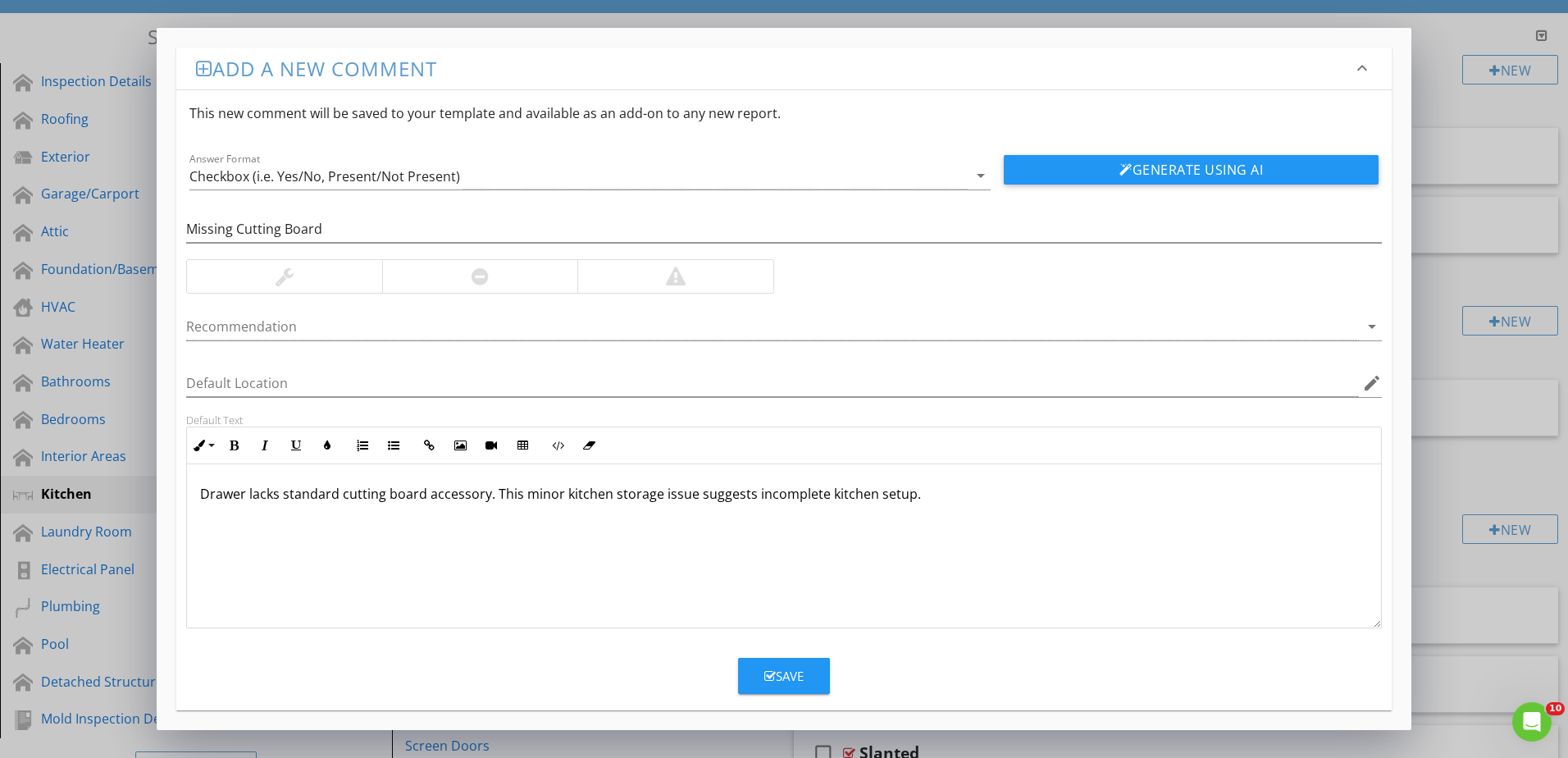
click at [786, 666] on div "Save" at bounding box center [783, 676] width 39 height 19
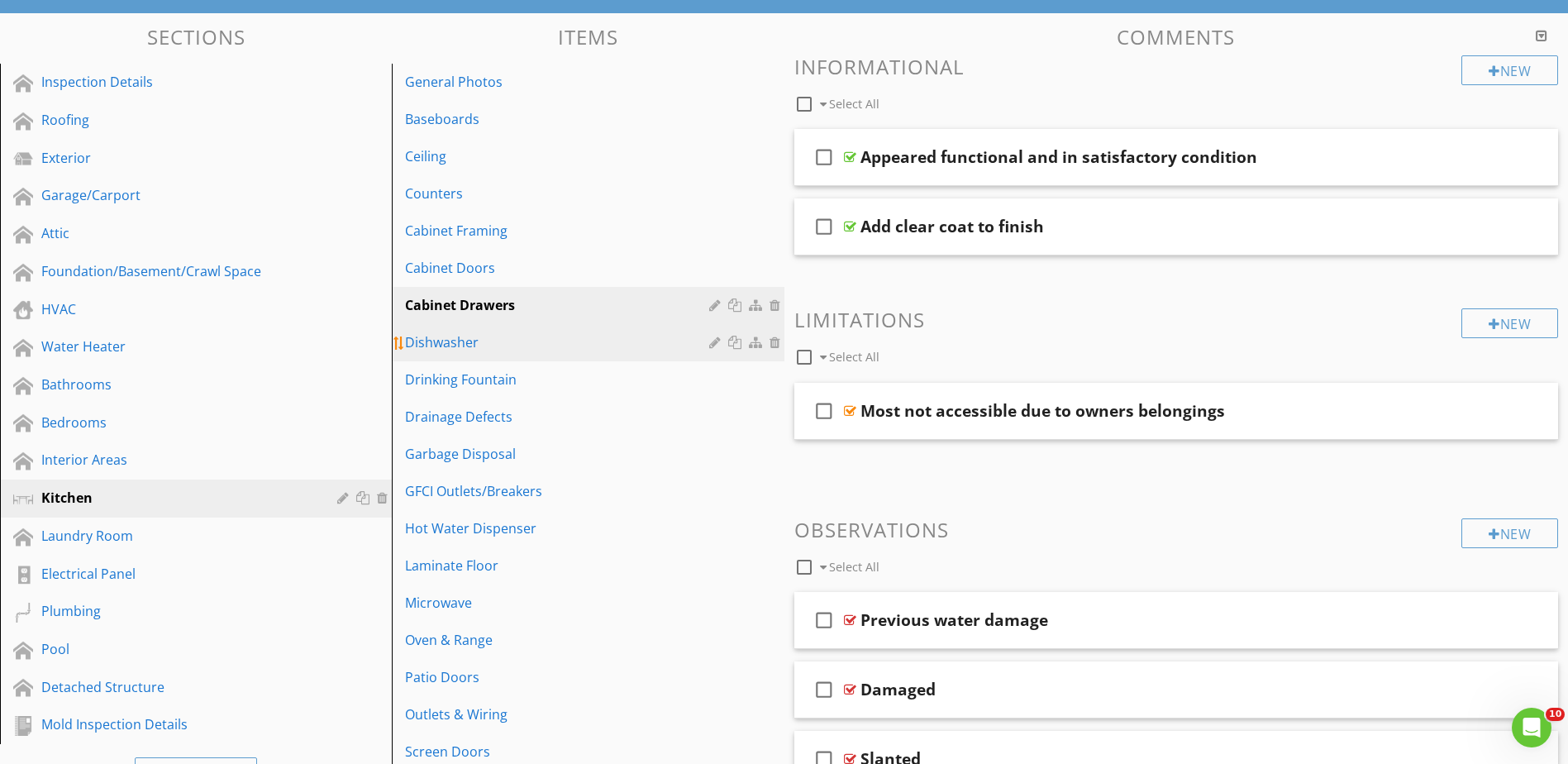
click at [458, 344] on div "Dishwasher" at bounding box center [558, 342] width 308 height 20
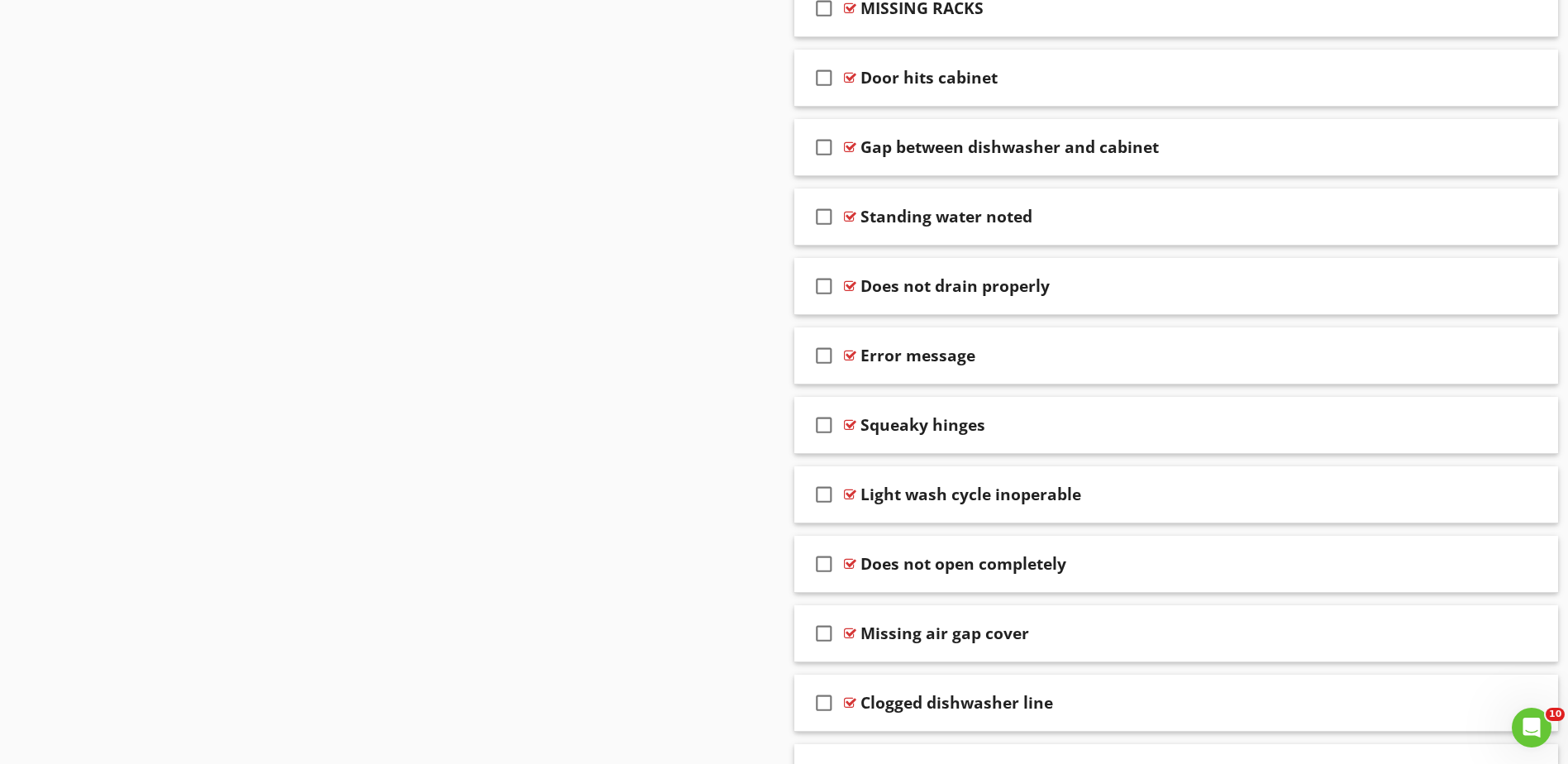
scroll to position [2025, 0]
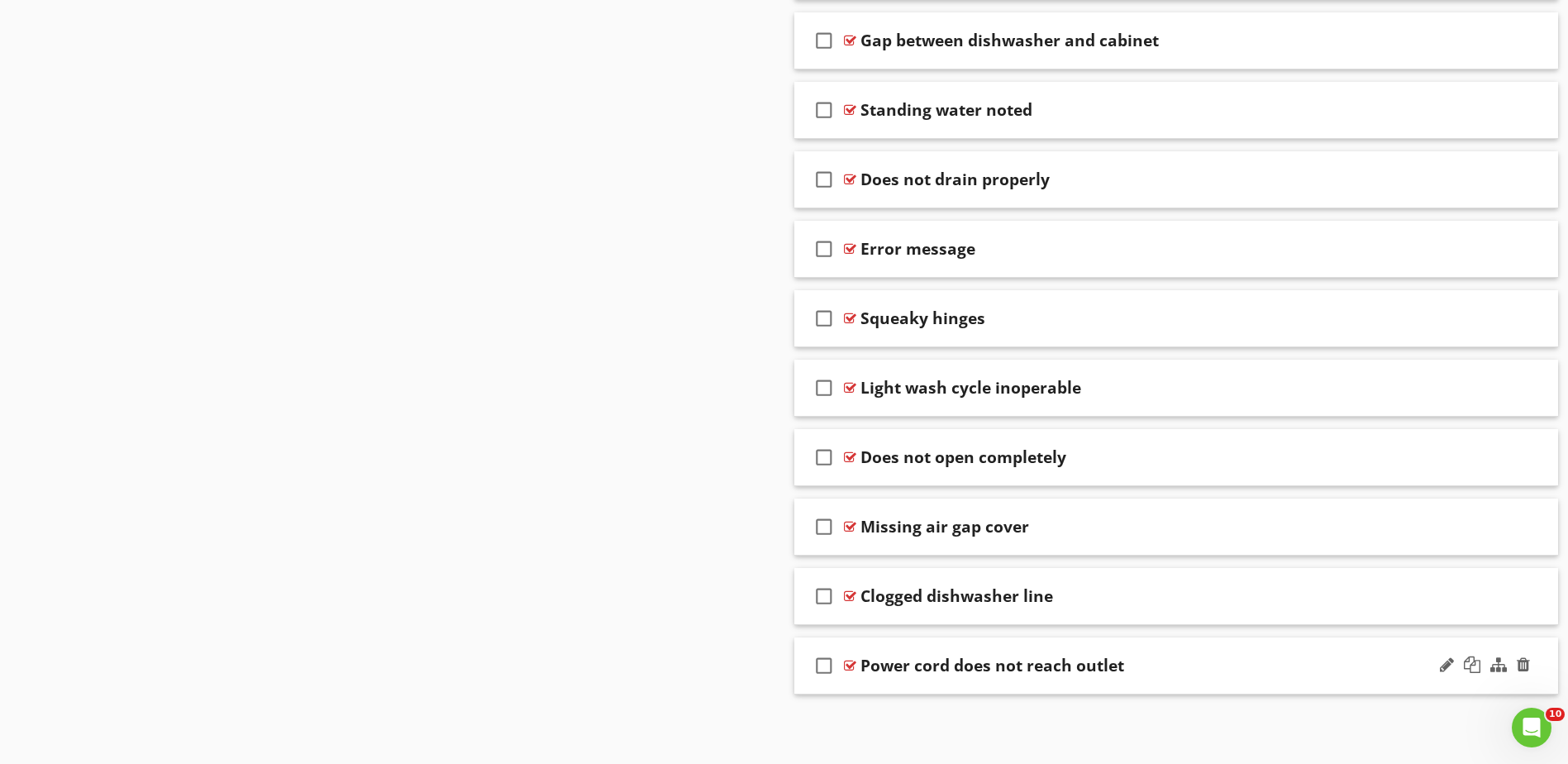
click at [849, 665] on div at bounding box center [850, 665] width 12 height 13
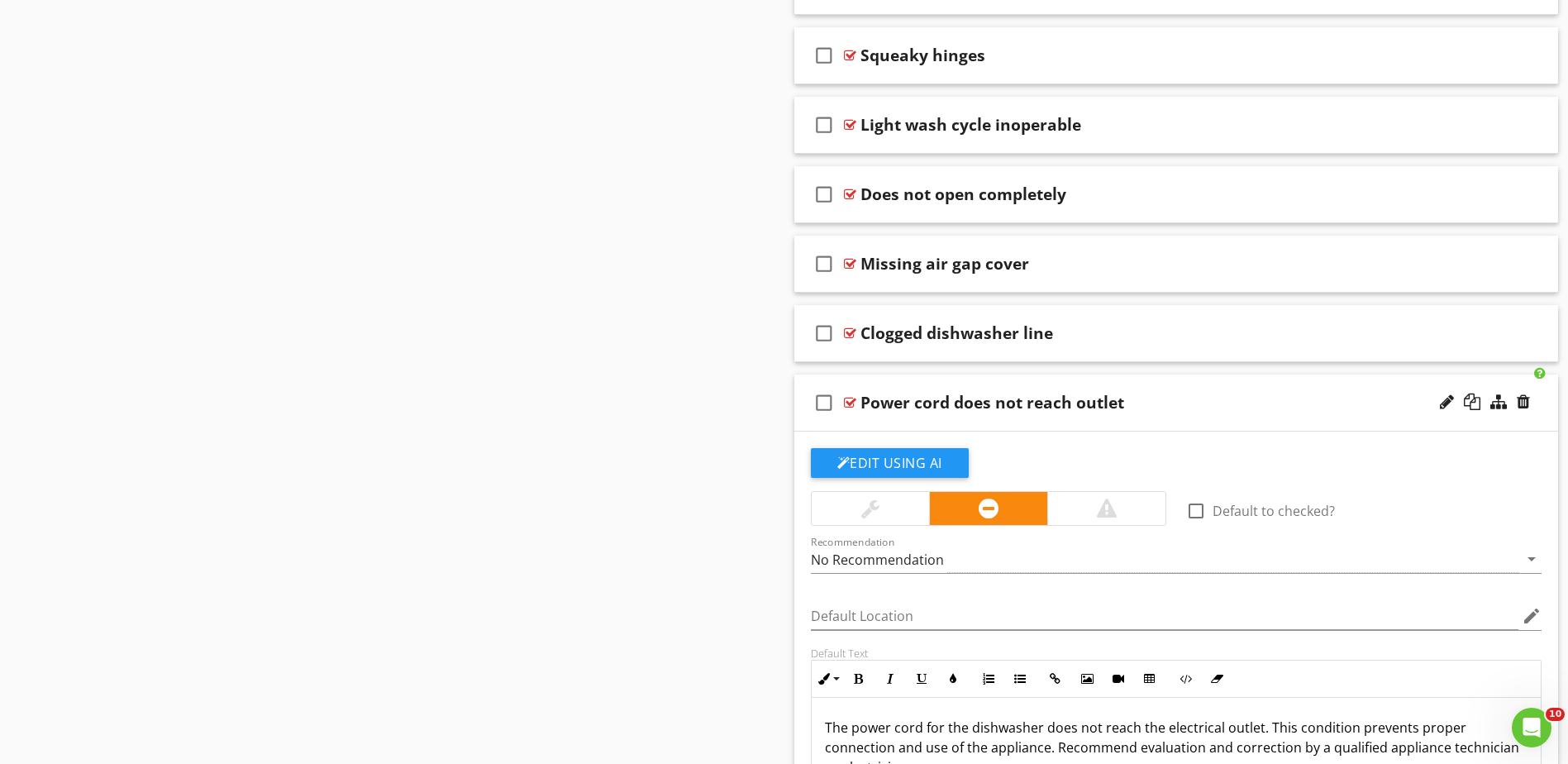
scroll to position [2356, 0]
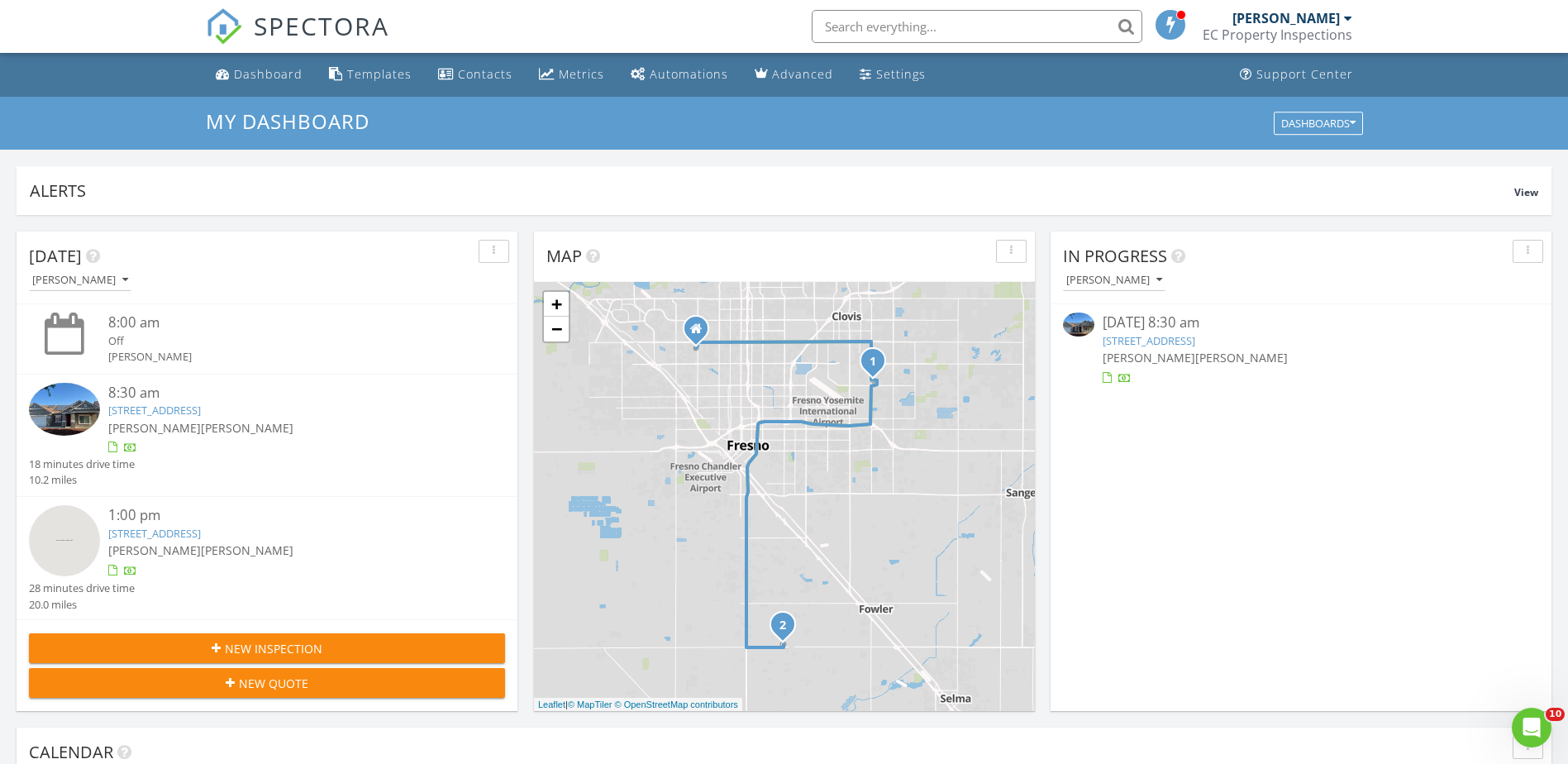
click at [1232, 379] on div at bounding box center [1300, 378] width 397 height 17
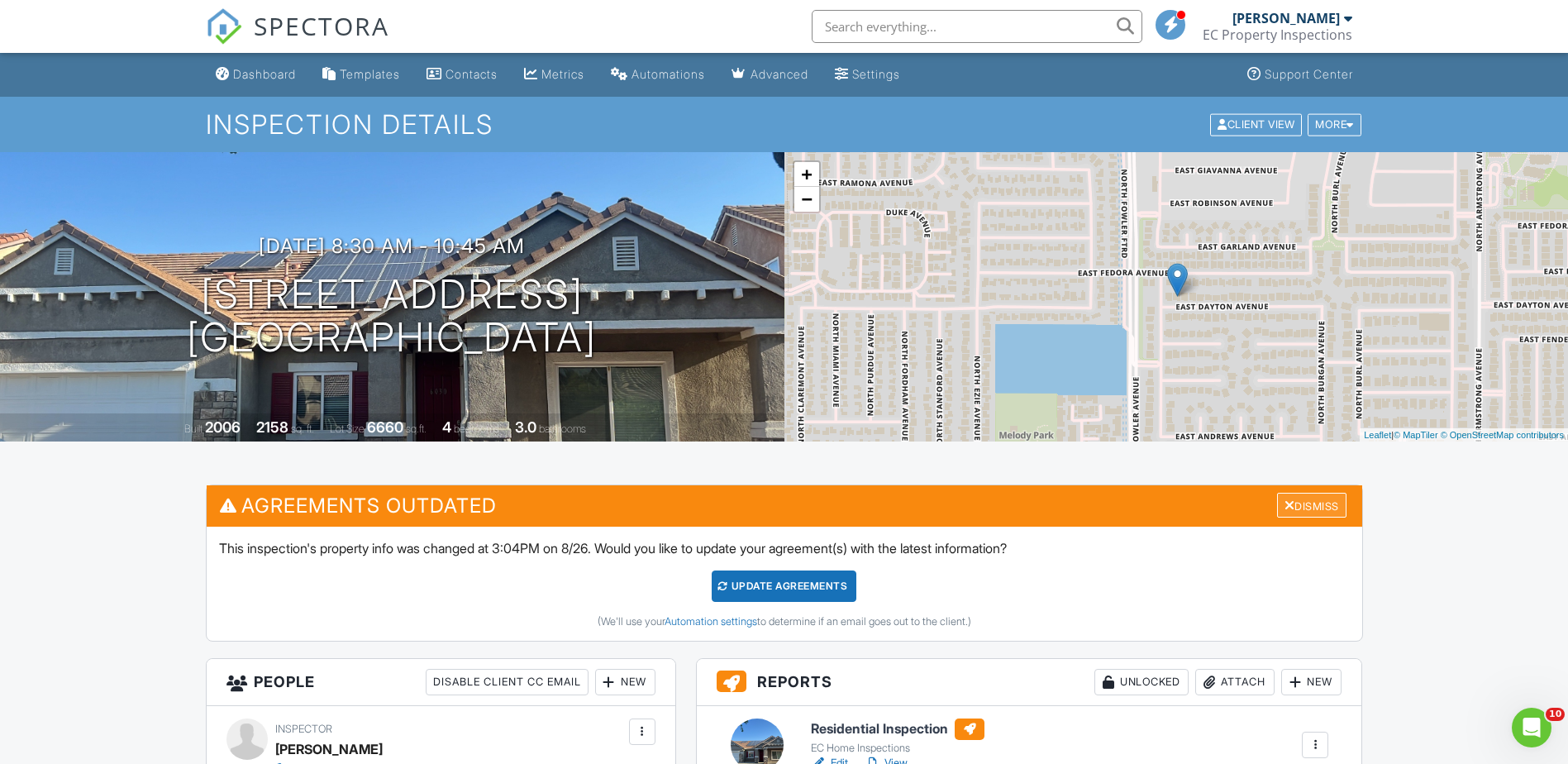
click at [1315, 499] on div "Dismiss" at bounding box center [1312, 505] width 70 height 25
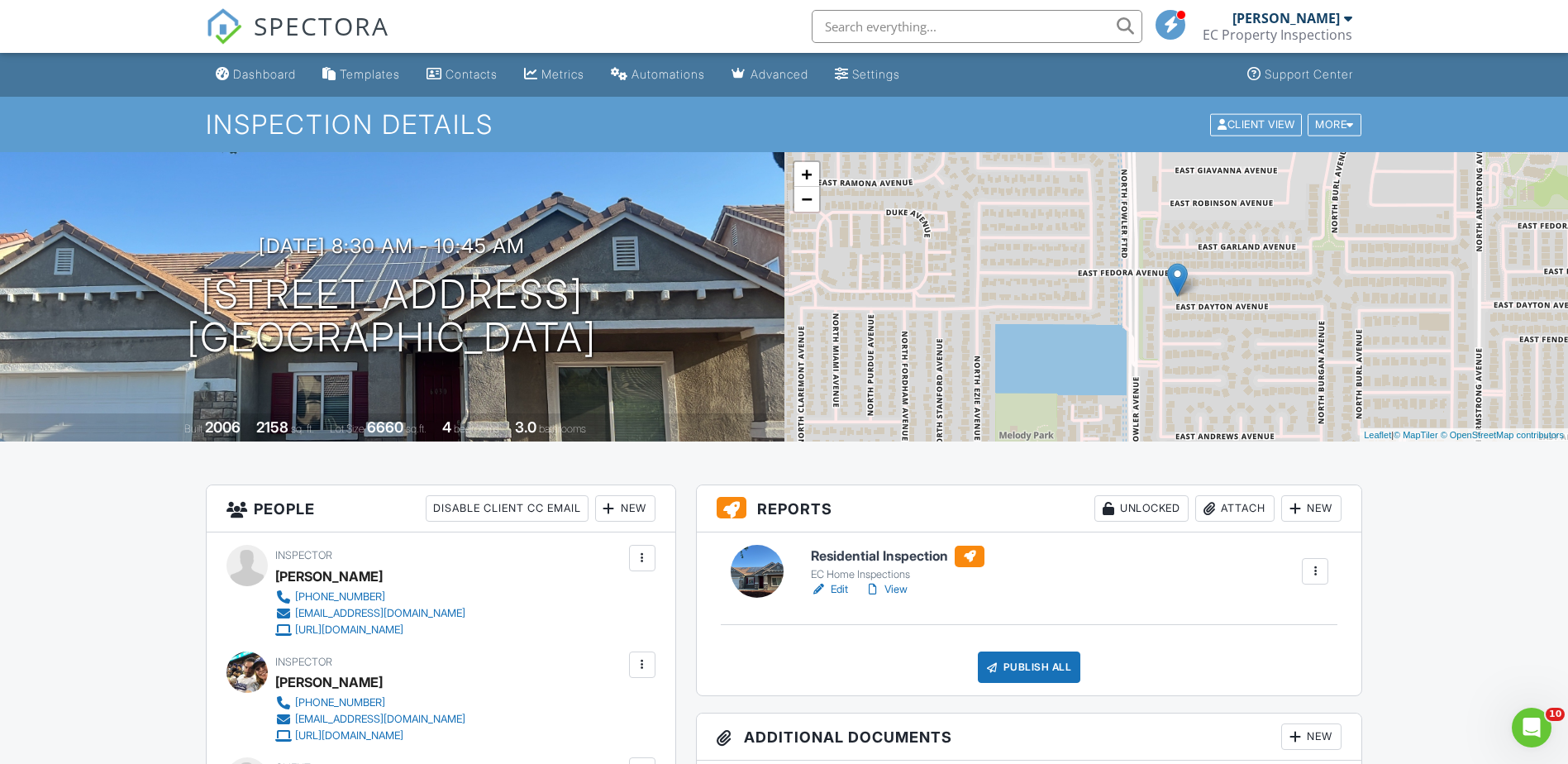
click at [842, 587] on link "Edit" at bounding box center [829, 589] width 37 height 17
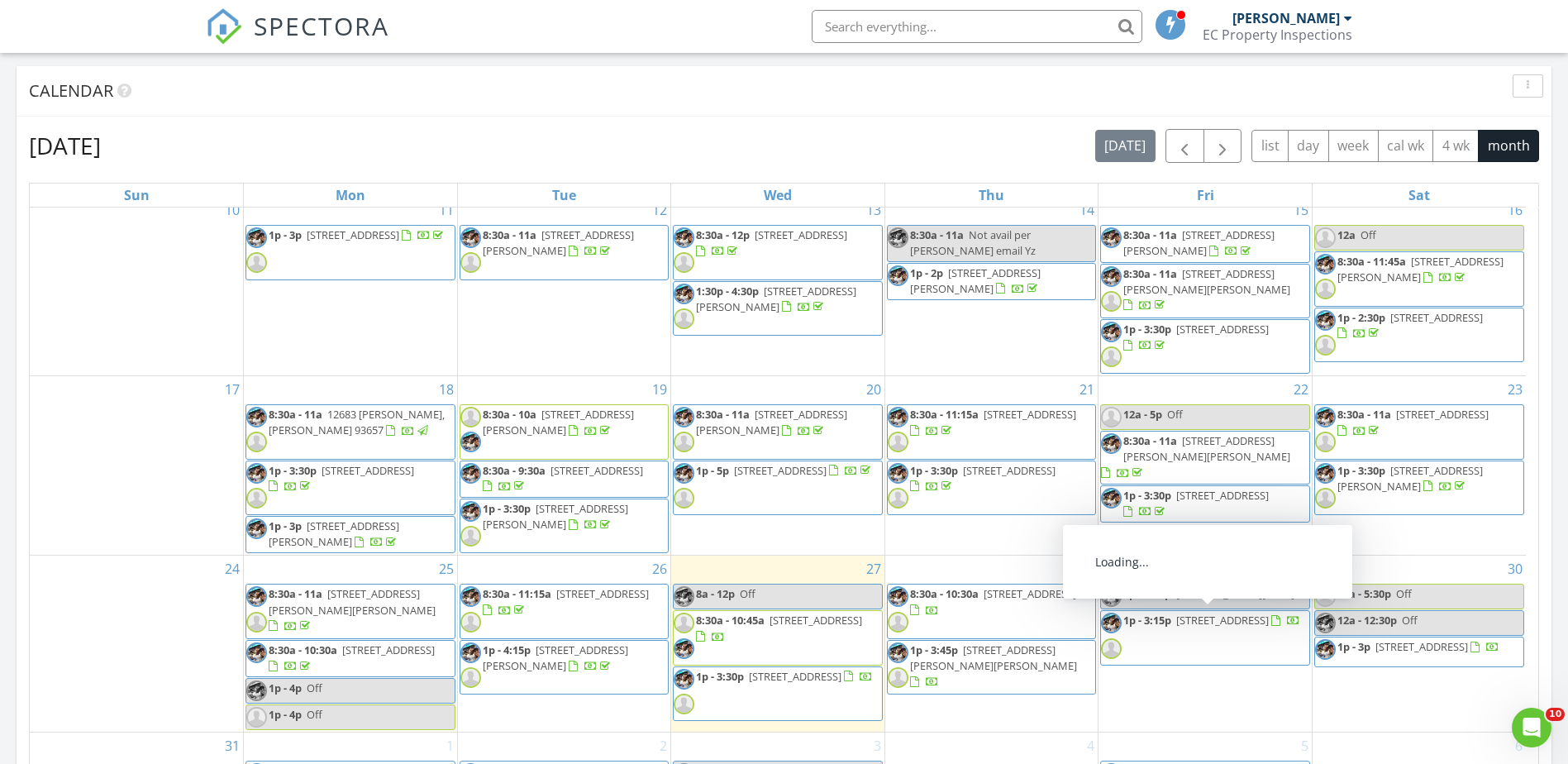
scroll to position [992, 0]
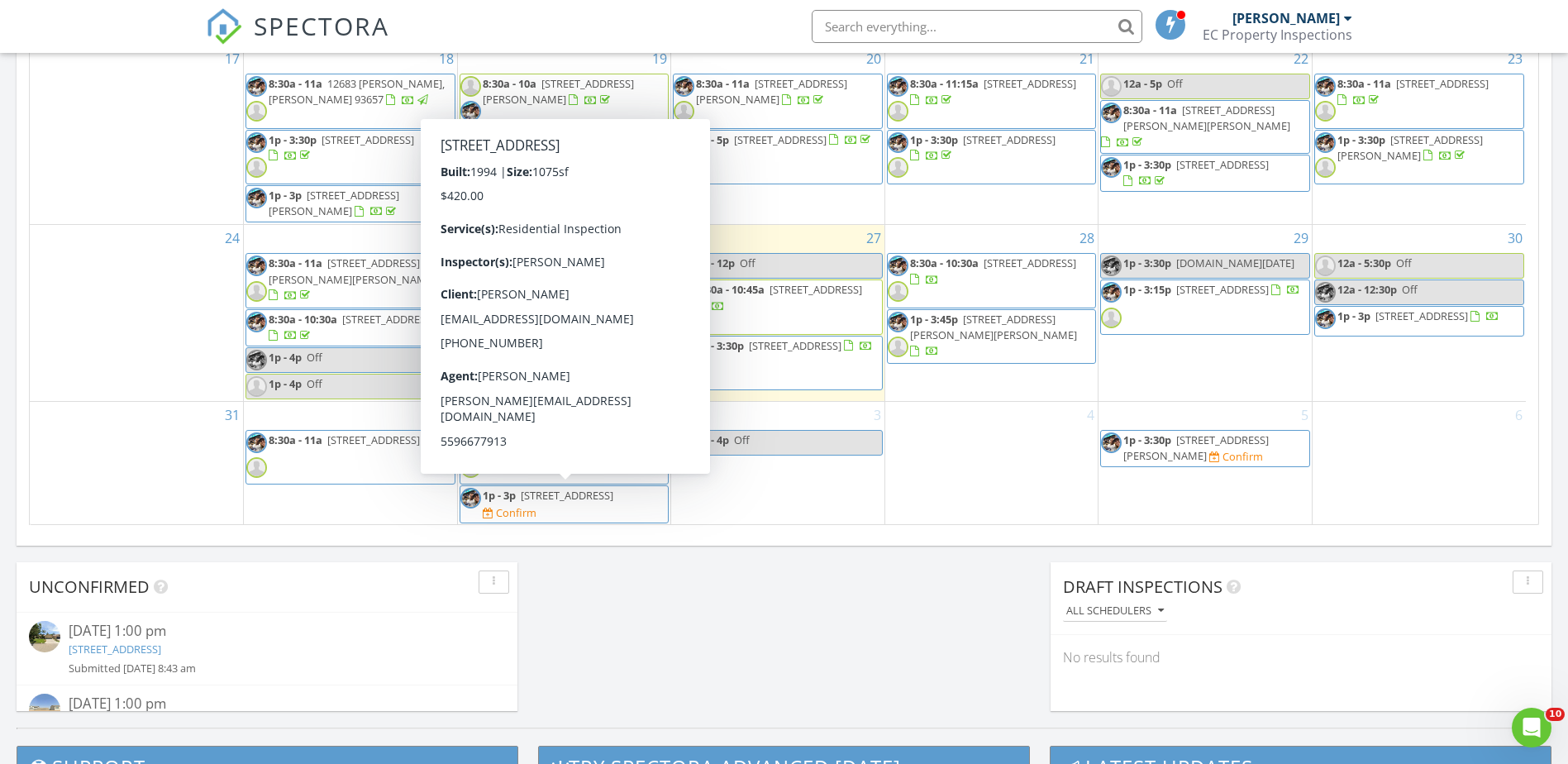
click at [536, 508] on div "Confirm" at bounding box center [516, 512] width 40 height 13
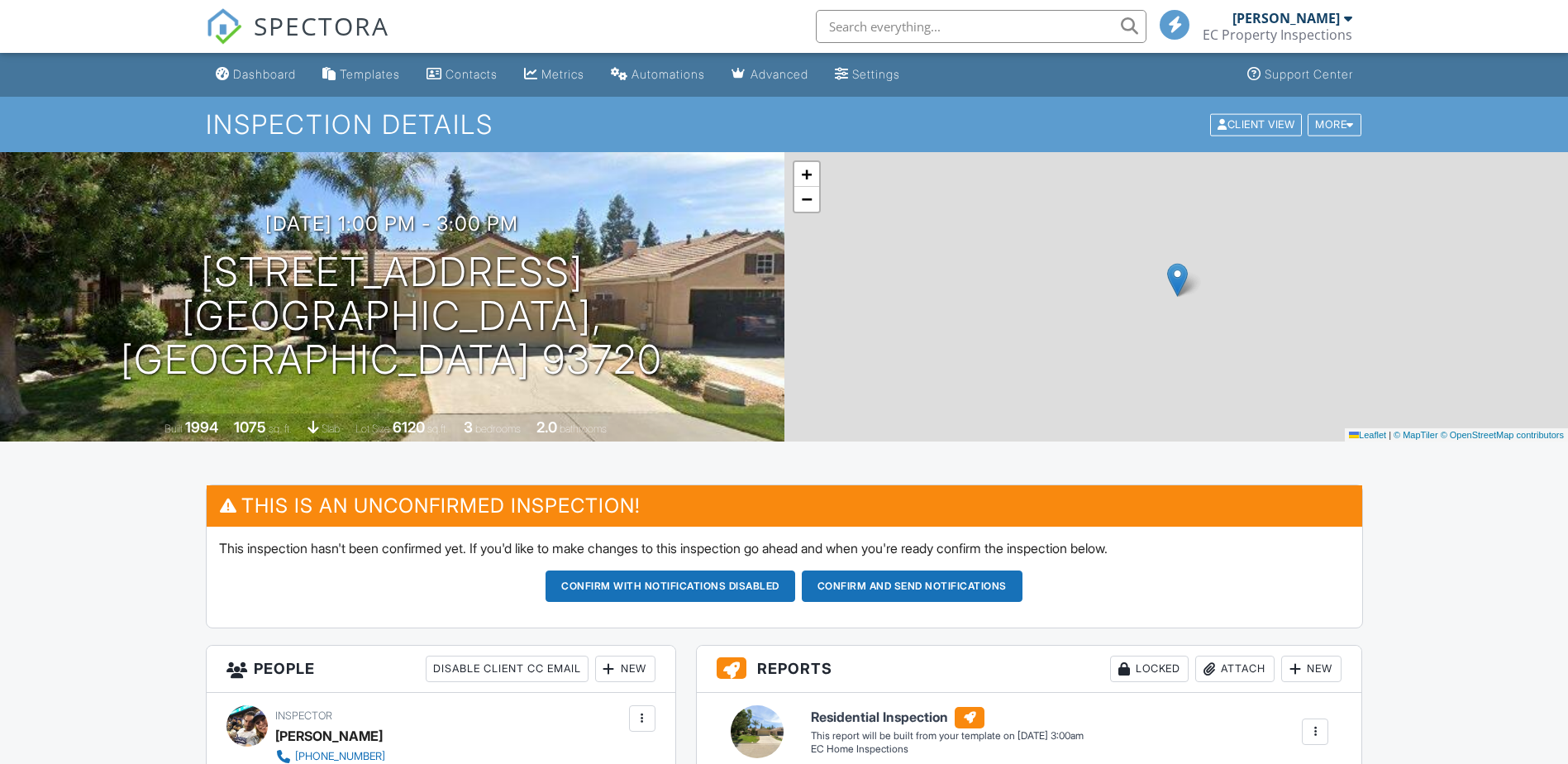
click at [647, 655] on li "Inspector" at bounding box center [685, 675] width 163 height 41
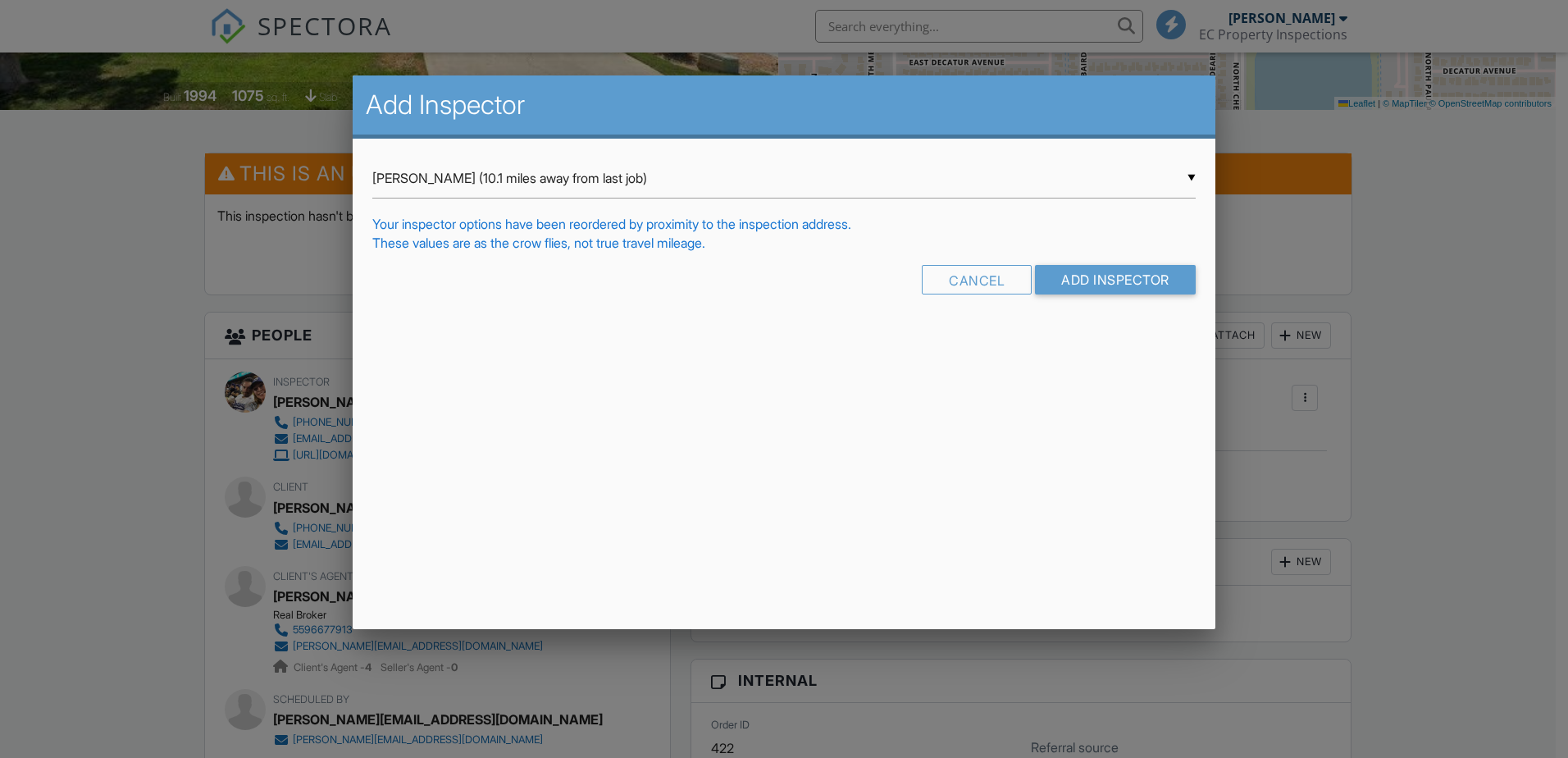
click at [643, 187] on div "▼ [PERSON_NAME] (10.1 miles away from last job) [PERSON_NAME] (10.1 miles away …" at bounding box center [783, 178] width 823 height 40
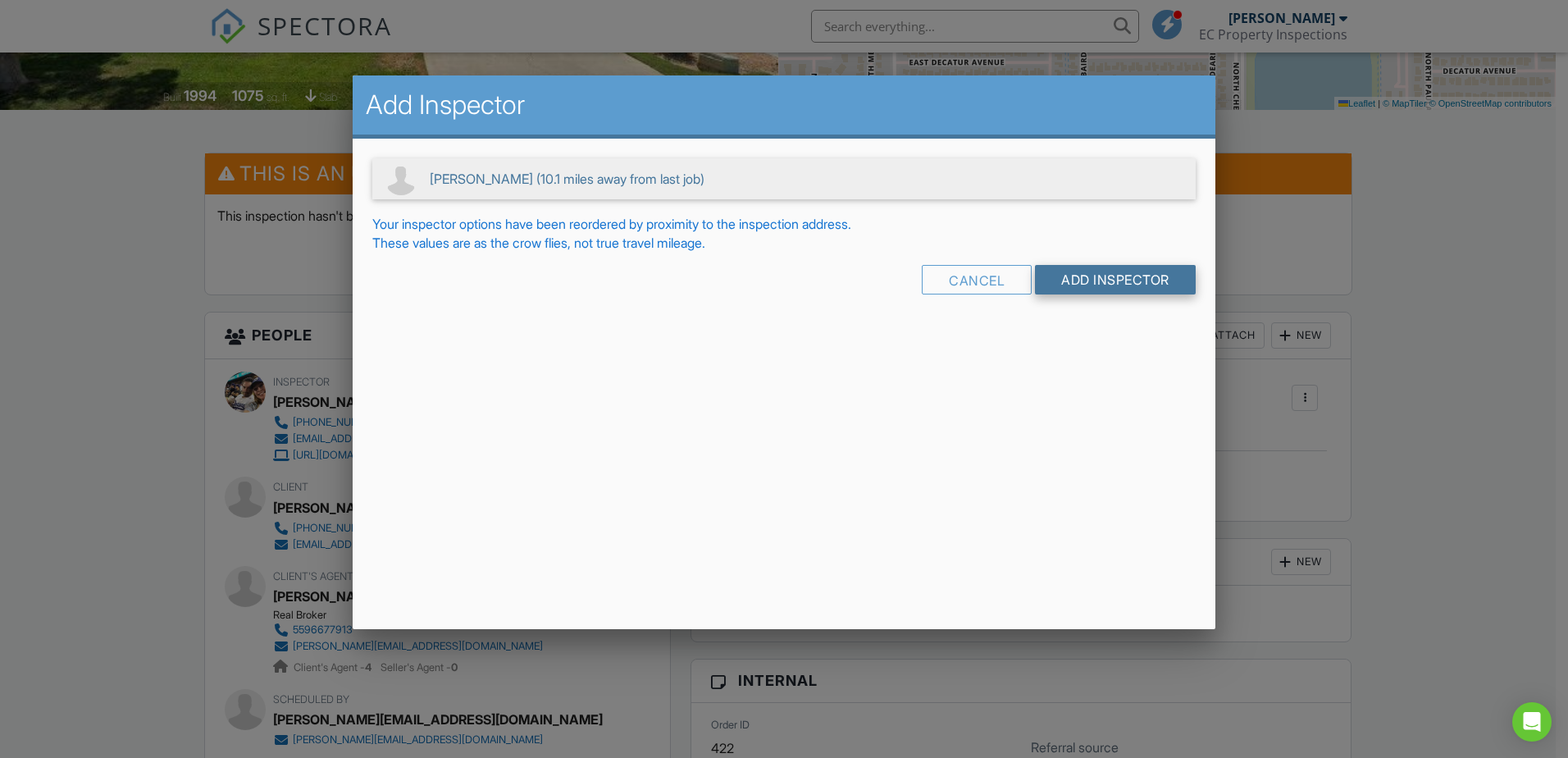
click at [1088, 281] on input "Add Inspector" at bounding box center [1115, 279] width 161 height 29
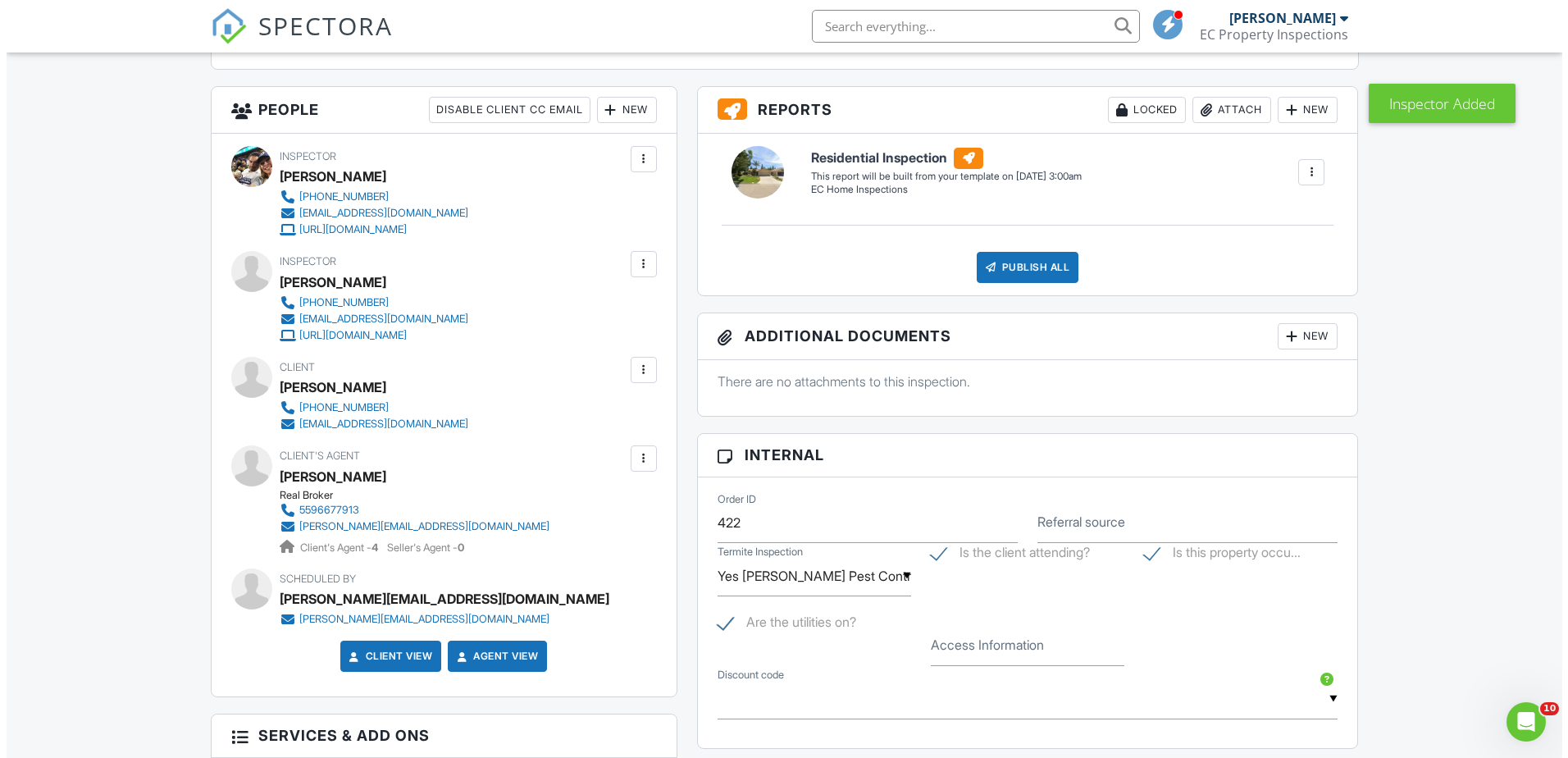
scroll to position [492, 0]
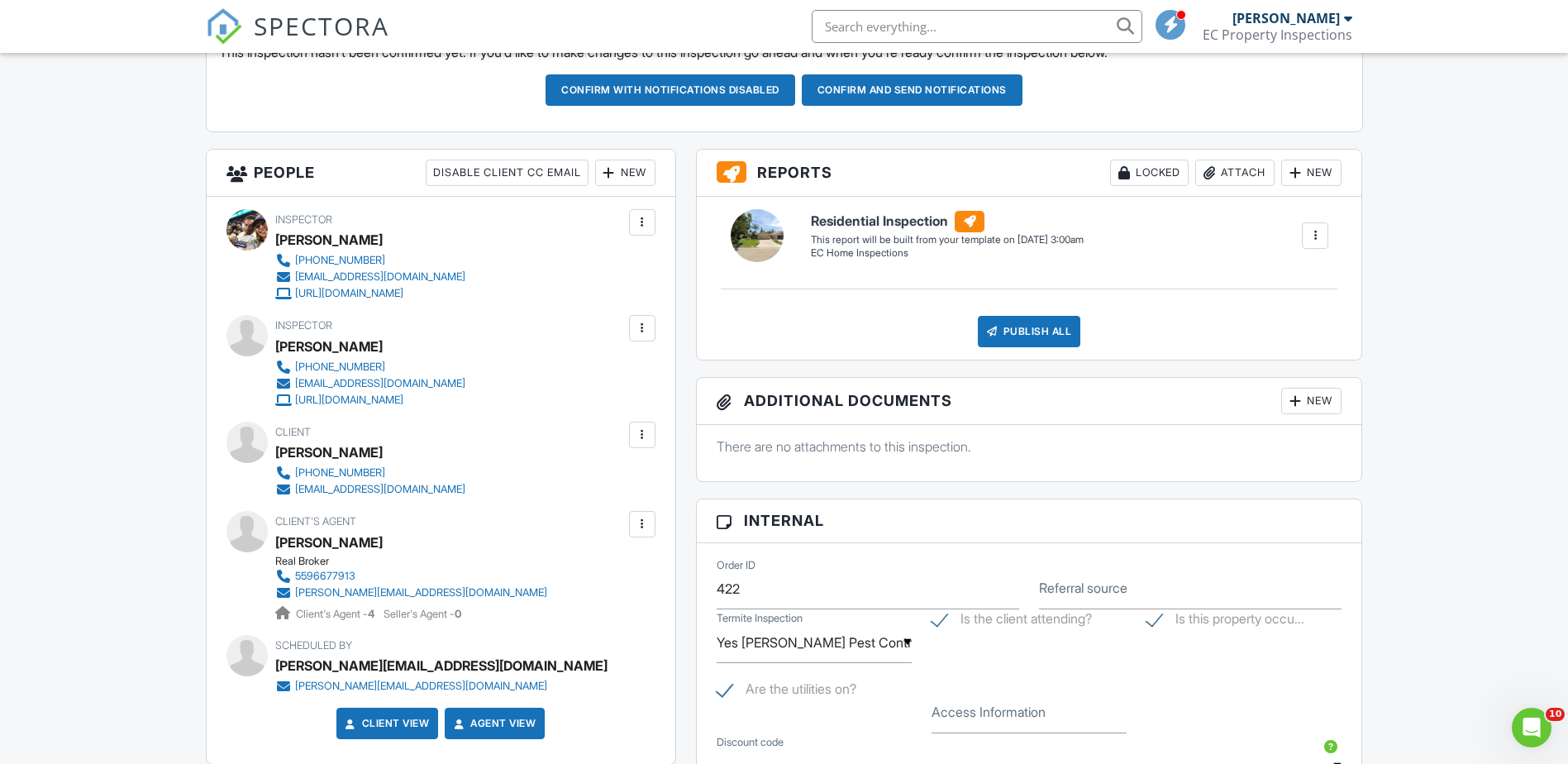
click at [642, 178] on div "New" at bounding box center [624, 173] width 60 height 26
click at [395, 195] on h3 "People Disable Client CC Email New Client Listing Agent Add Another Person" at bounding box center [440, 174] width 468 height 47
click at [642, 222] on div at bounding box center [642, 222] width 17 height 17
click at [576, 357] on li "Remove" at bounding box center [572, 355] width 146 height 41
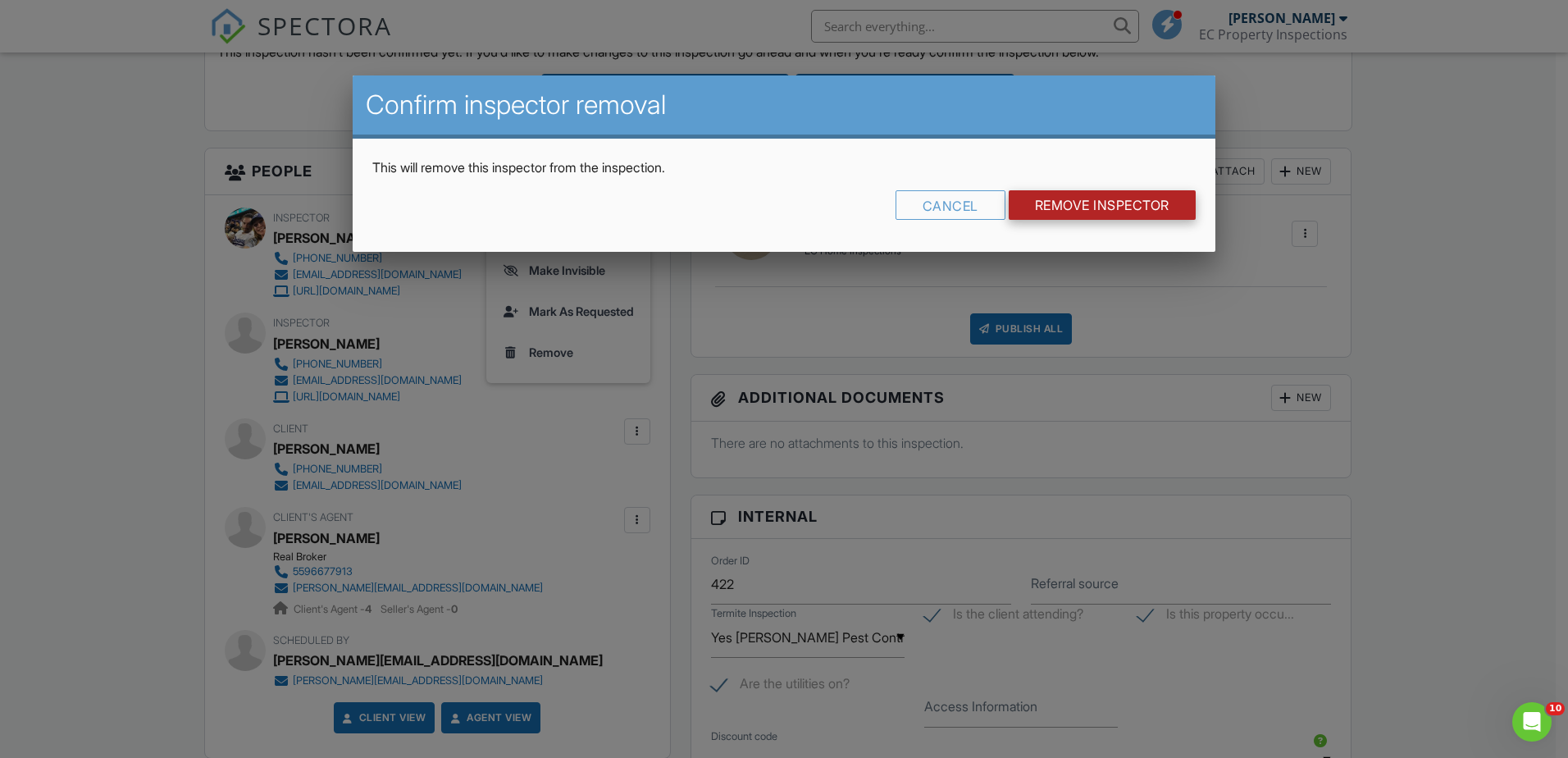
click at [1068, 207] on input "Remove Inspector" at bounding box center [1102, 205] width 187 height 29
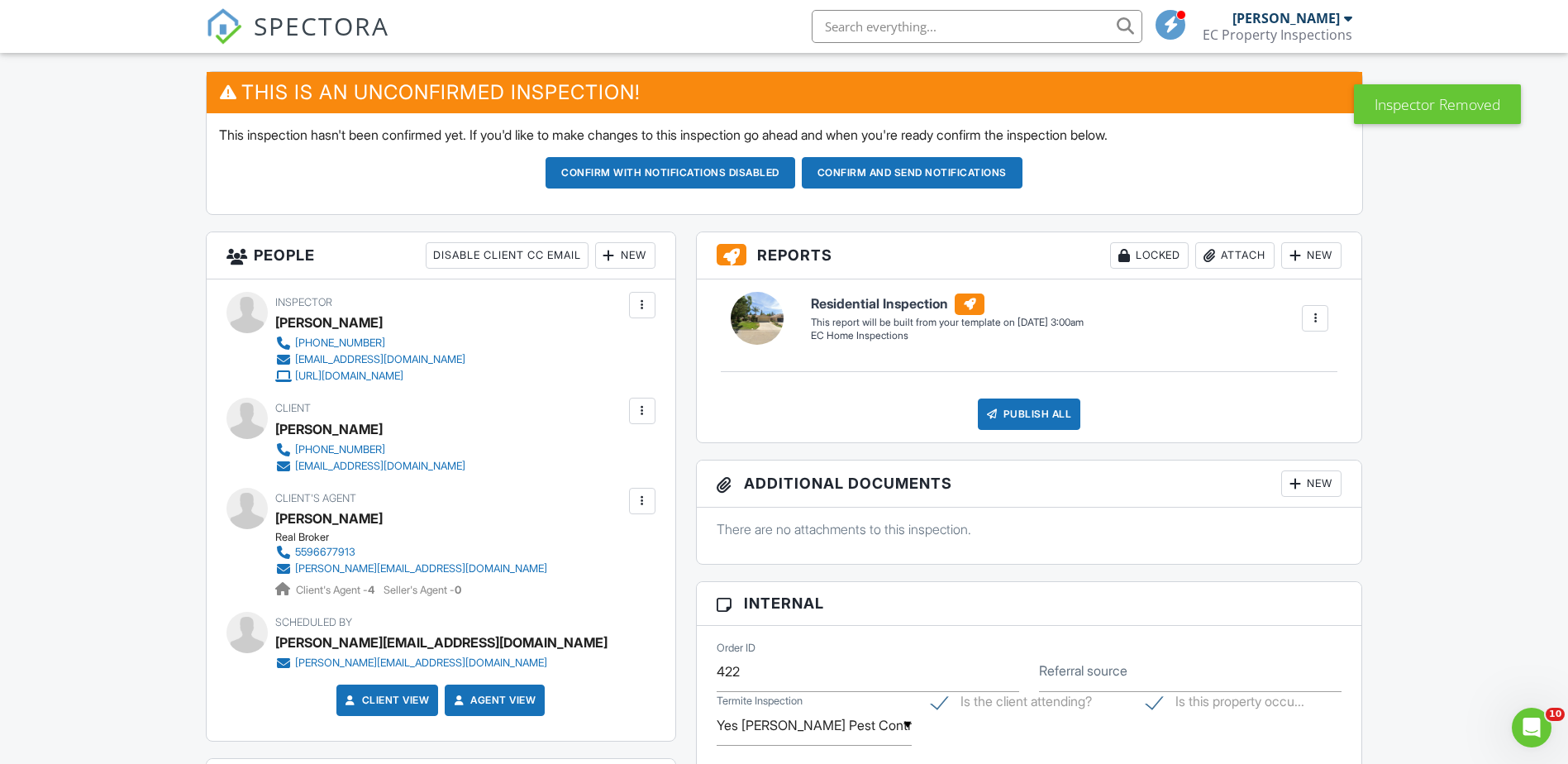
click at [795, 167] on button "Confirm and send notifications" at bounding box center [670, 173] width 249 height 31
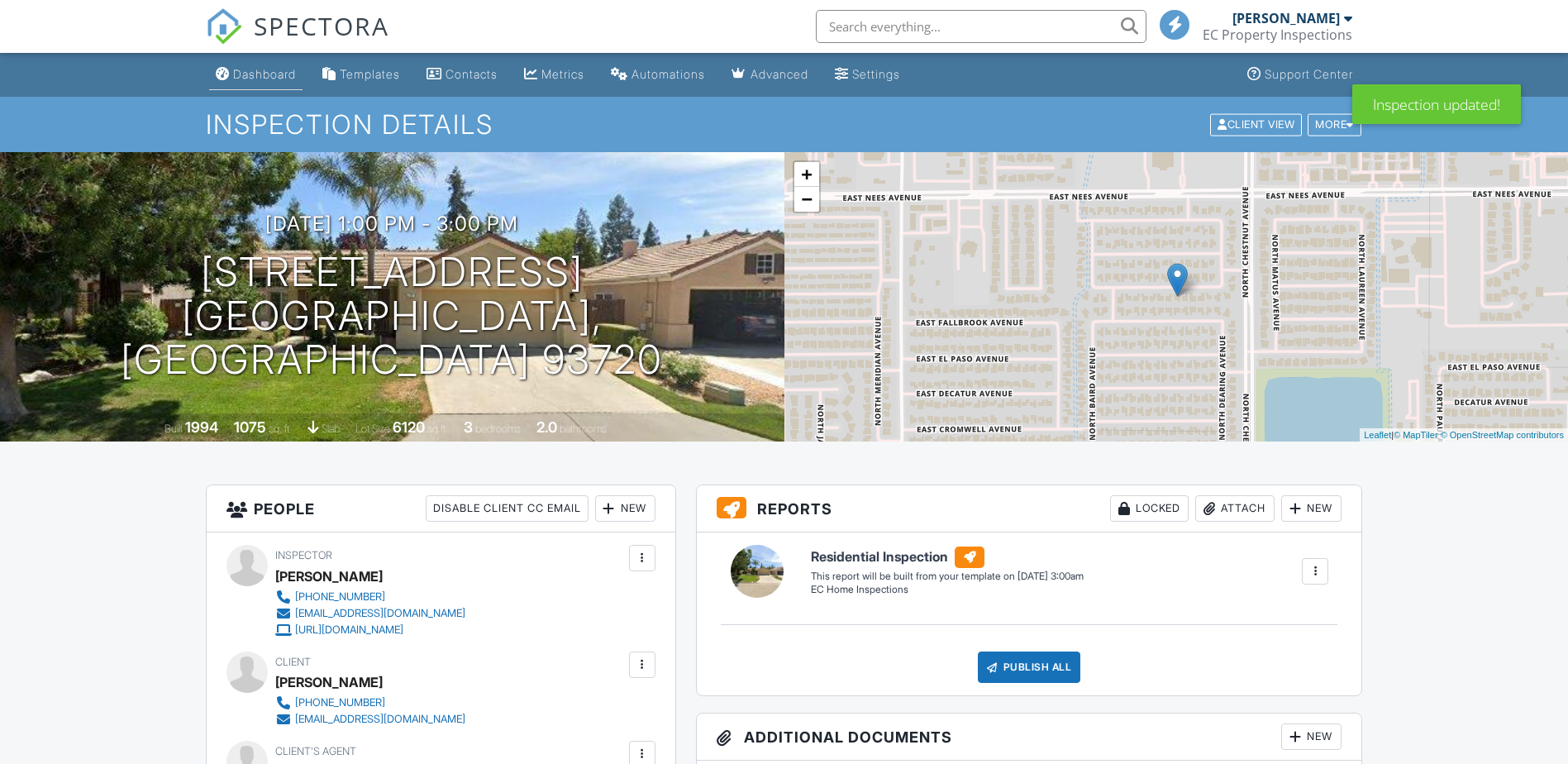
click at [268, 72] on div "Dashboard" at bounding box center [264, 74] width 63 height 14
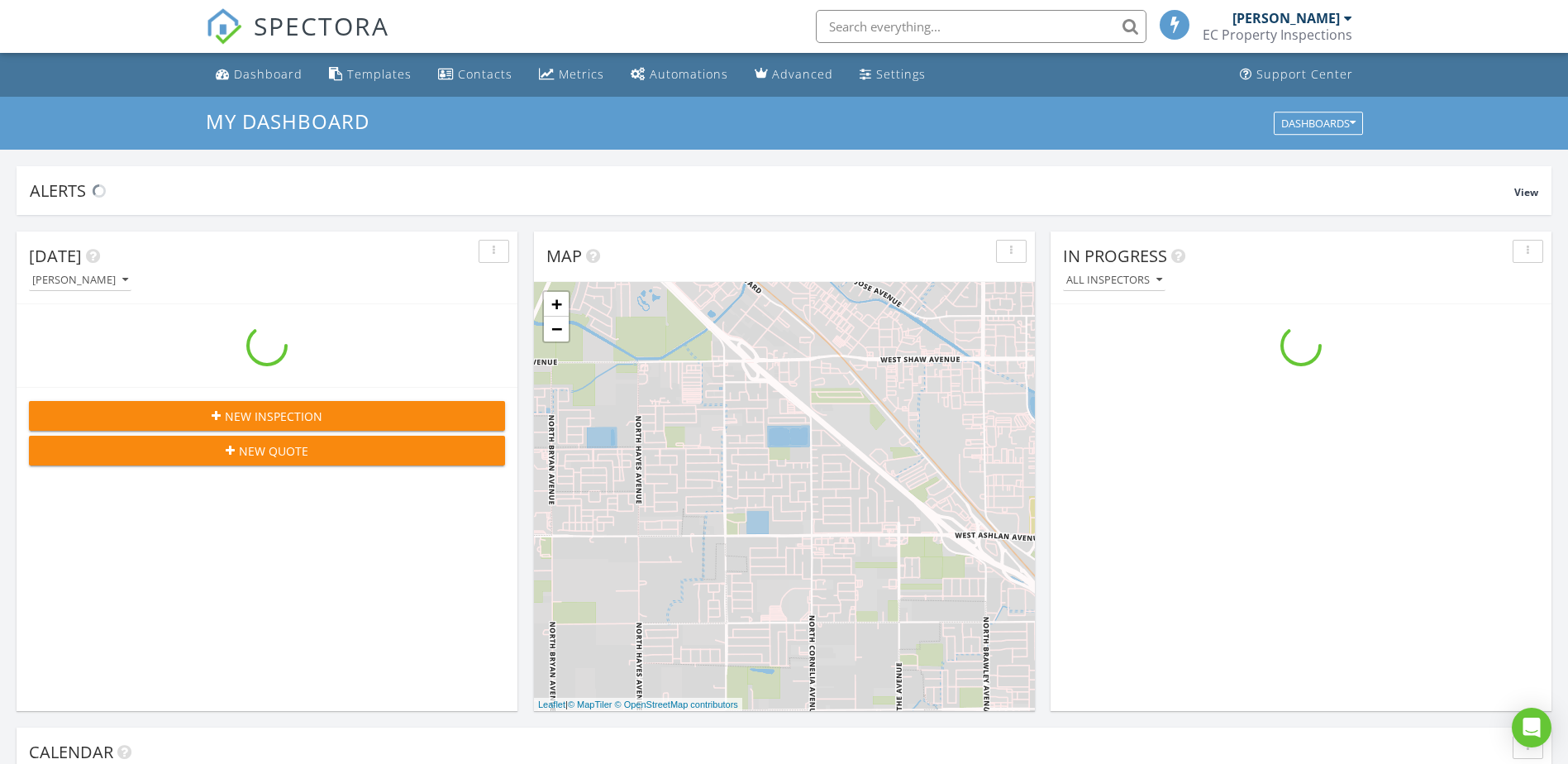
scroll to position [1530, 1593]
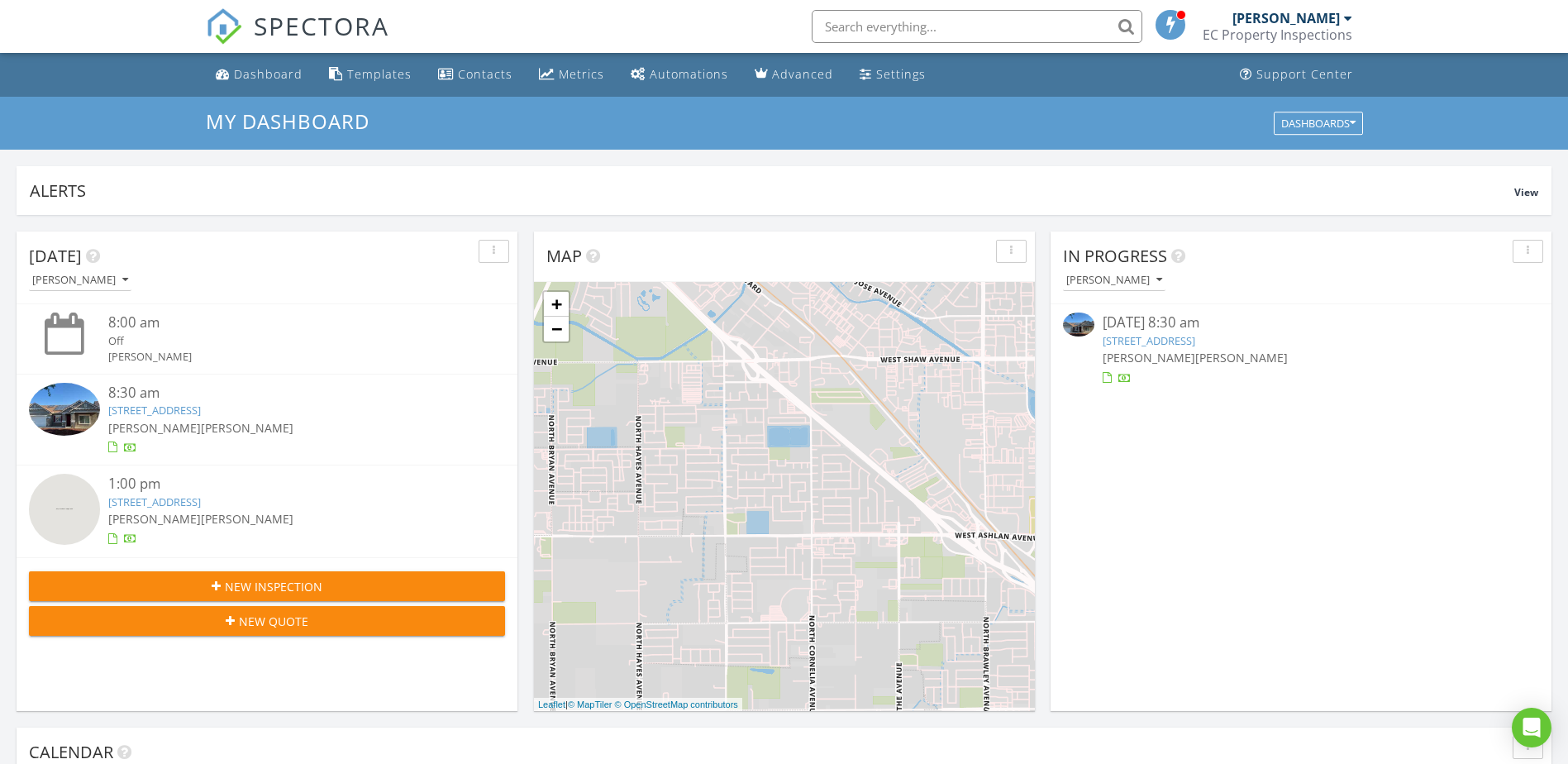
click at [1273, 367] on div "08/27/25 8:30 am 6030 E Dayton Ave, Fresno, CA 93727 ERIC CRUZ Edward Gonzales" at bounding box center [1300, 349] width 397 height 73
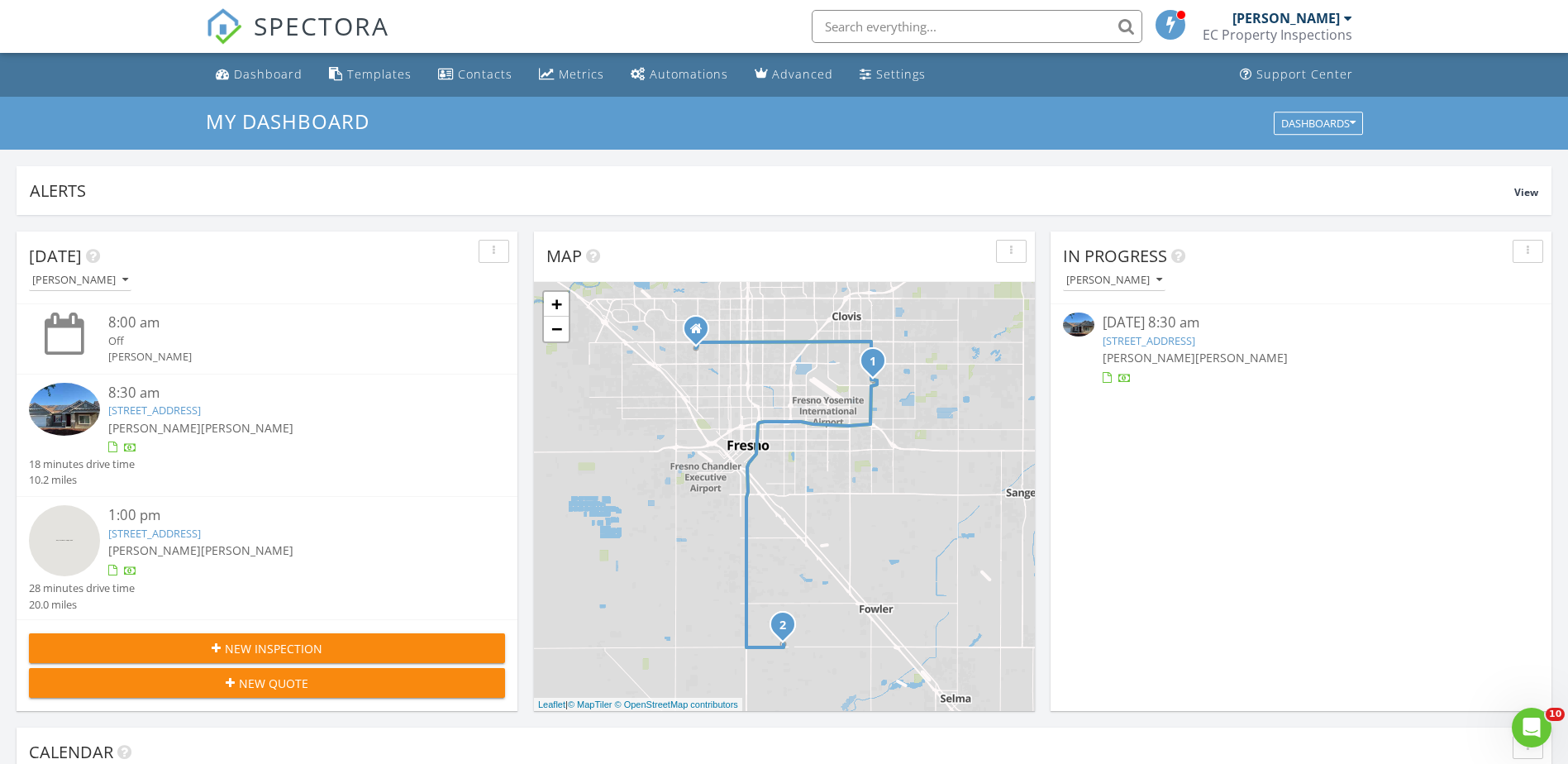
scroll to position [0, 0]
